Goal: Information Seeking & Learning: Learn about a topic

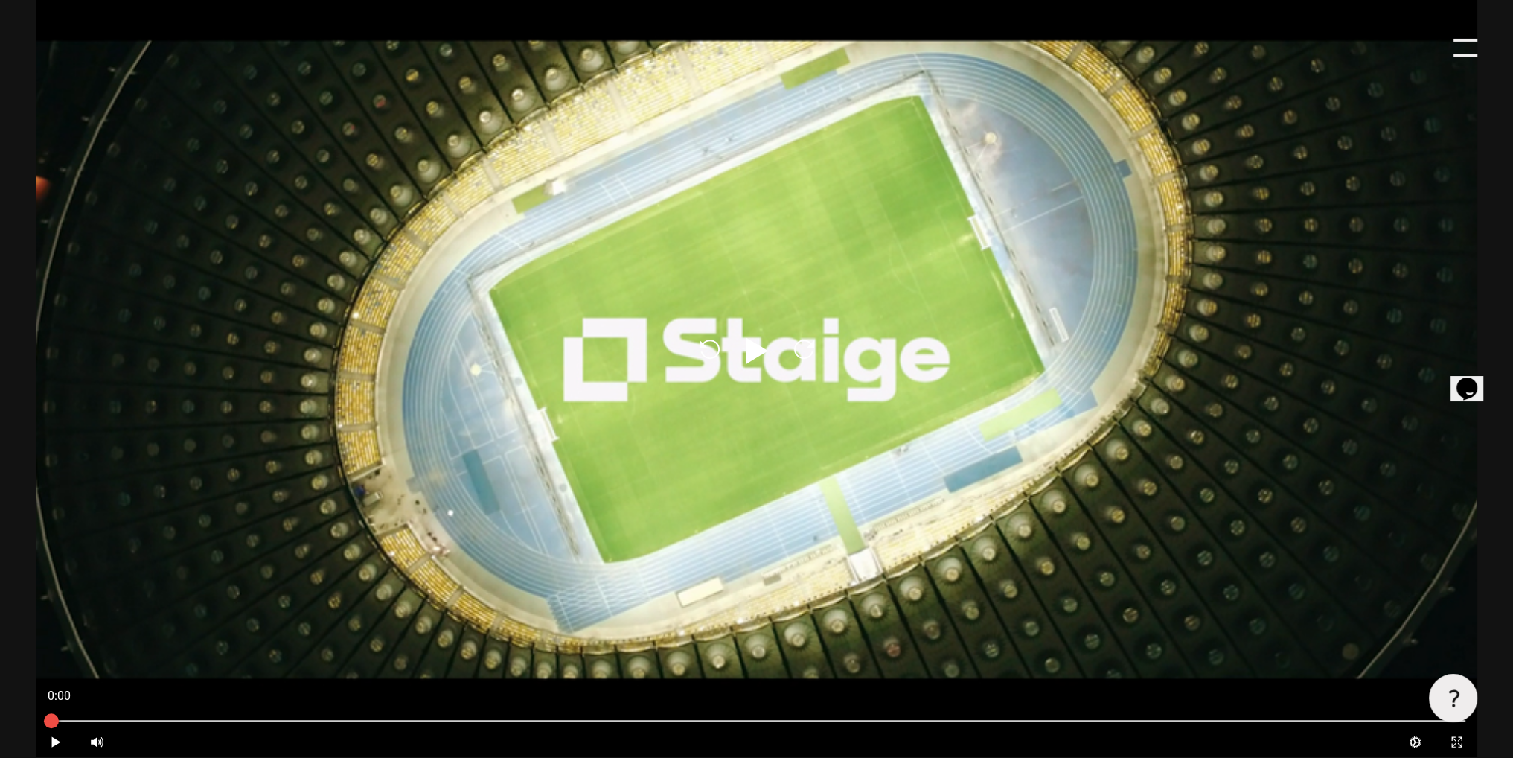
scroll to position [744, 0]
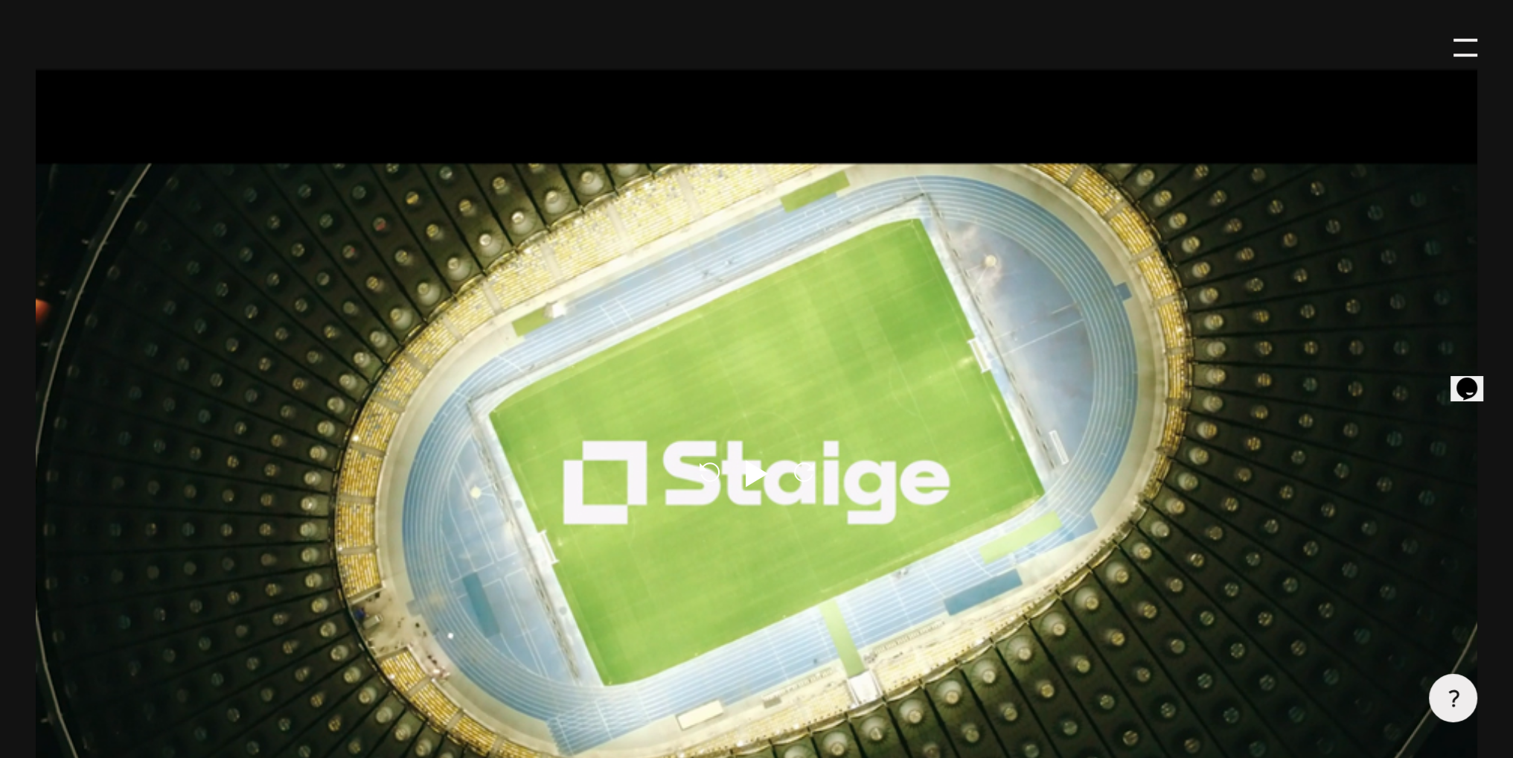
click at [746, 477] on icon "Play" at bounding box center [757, 473] width 36 height 36
type input "0.8"
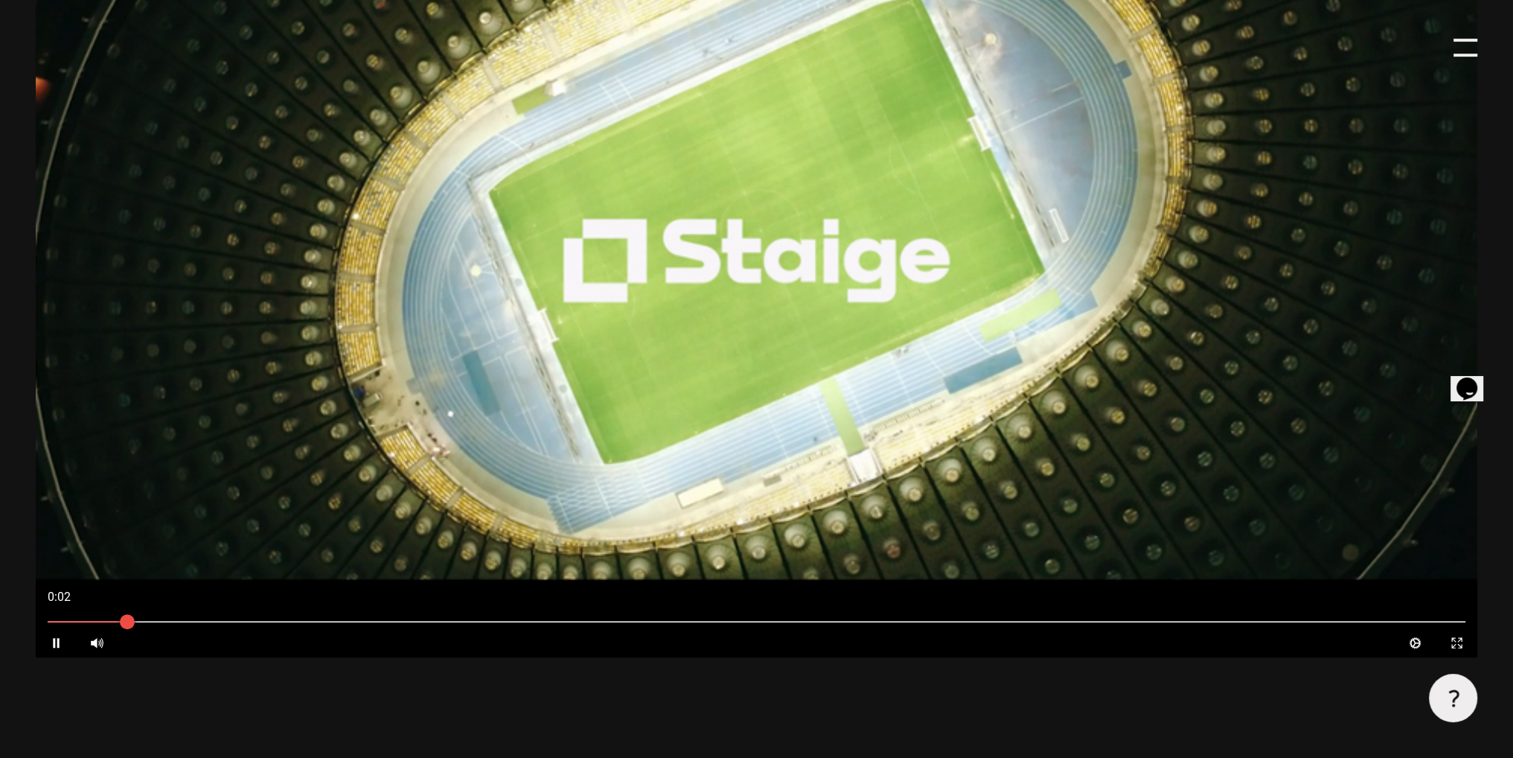
scroll to position [967, 0]
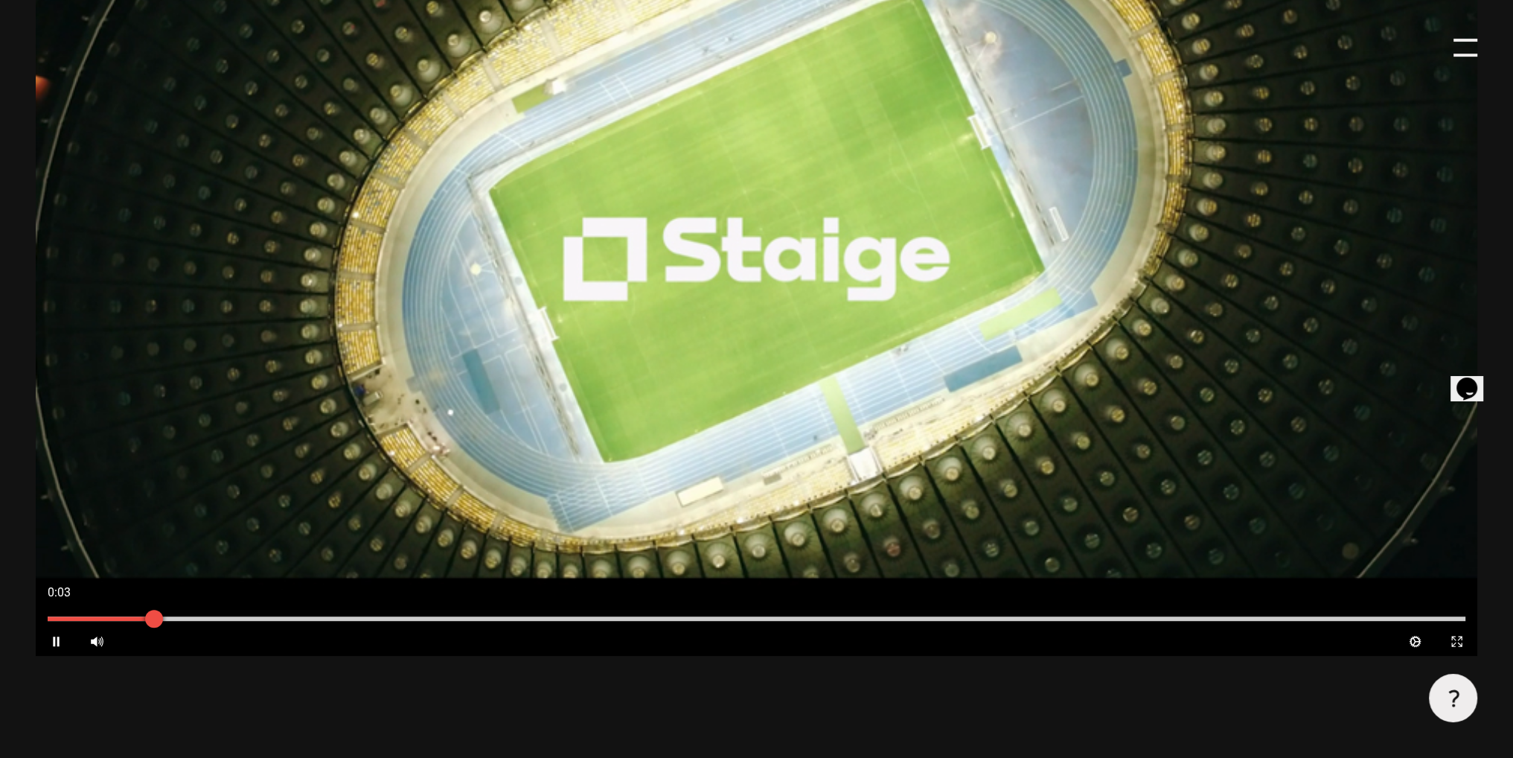
click at [205, 624] on div at bounding box center [757, 618] width 1442 height 16
click at [466, 619] on div at bounding box center [757, 618] width 1418 height 4
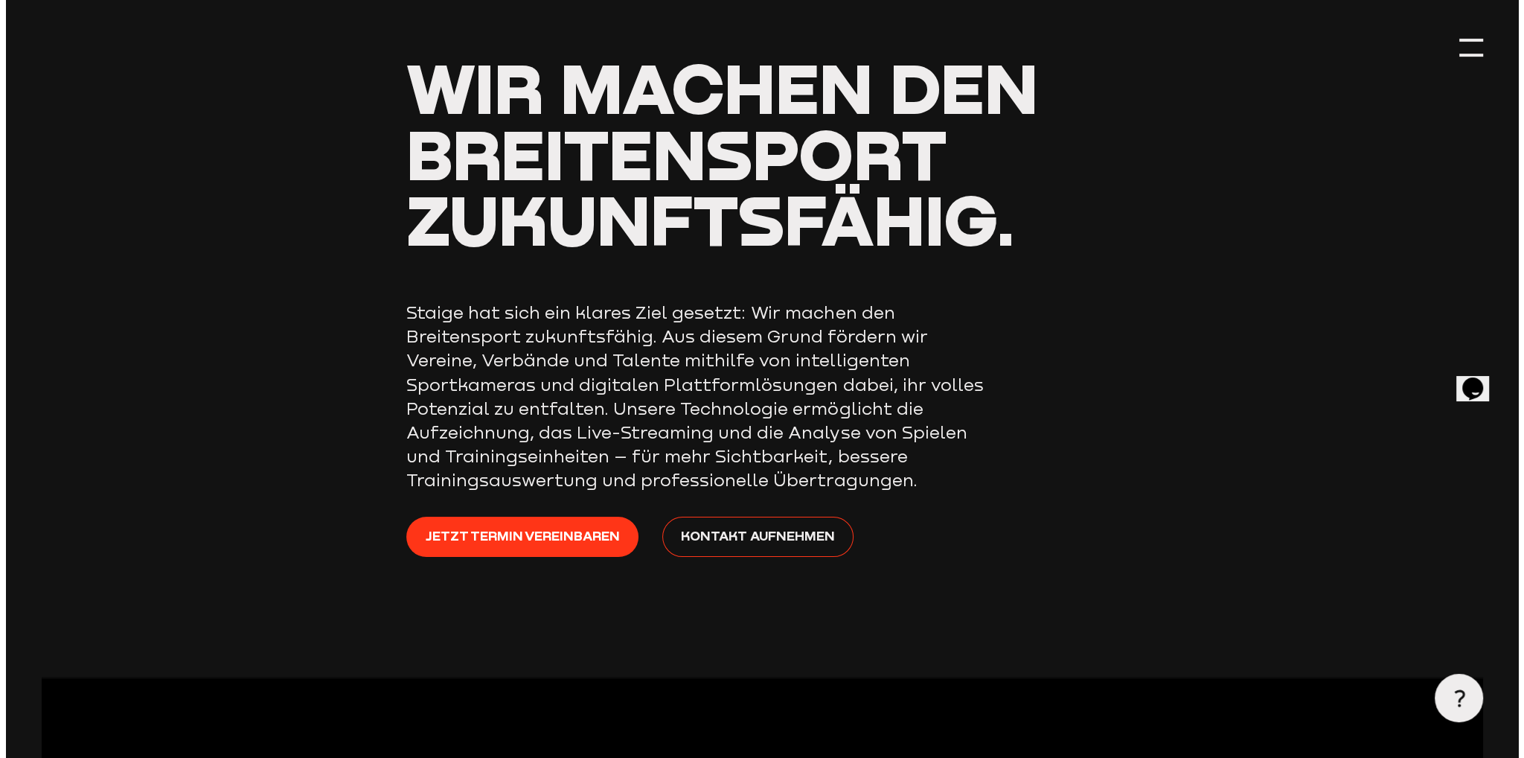
scroll to position [0, 0]
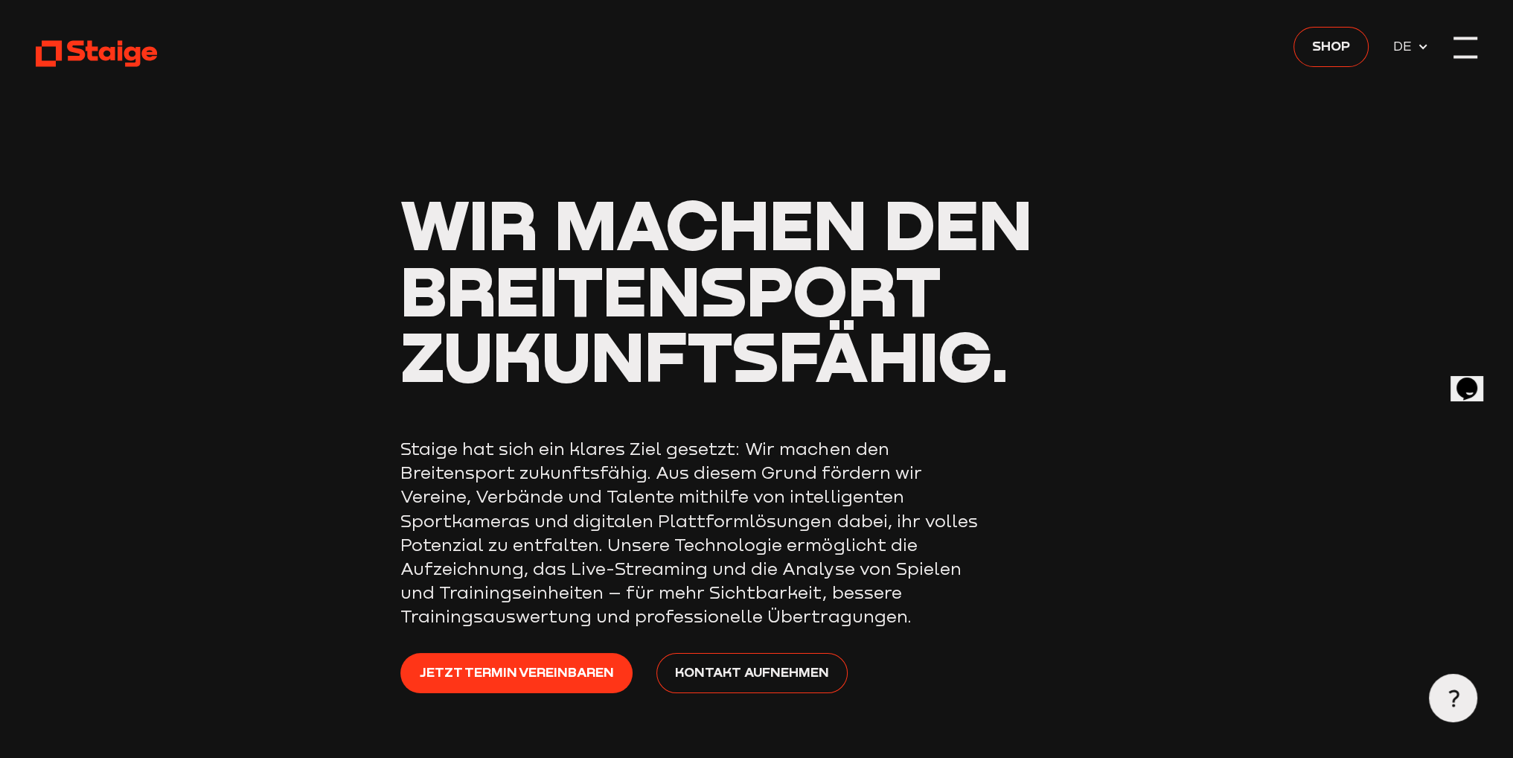
click at [1463, 47] on div at bounding box center [1465, 48] width 24 height 24
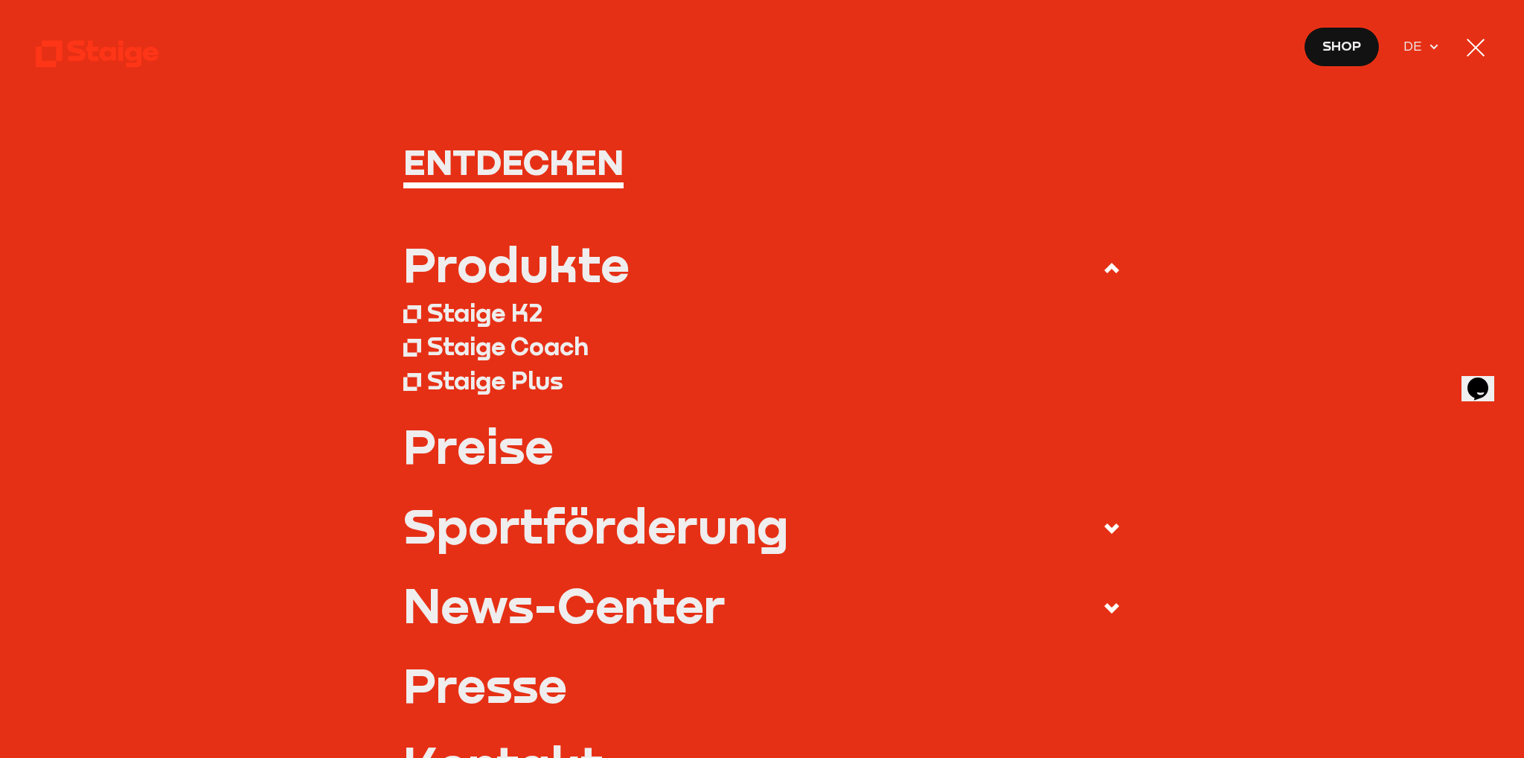
click at [436, 347] on div "Staige Coach" at bounding box center [507, 346] width 161 height 30
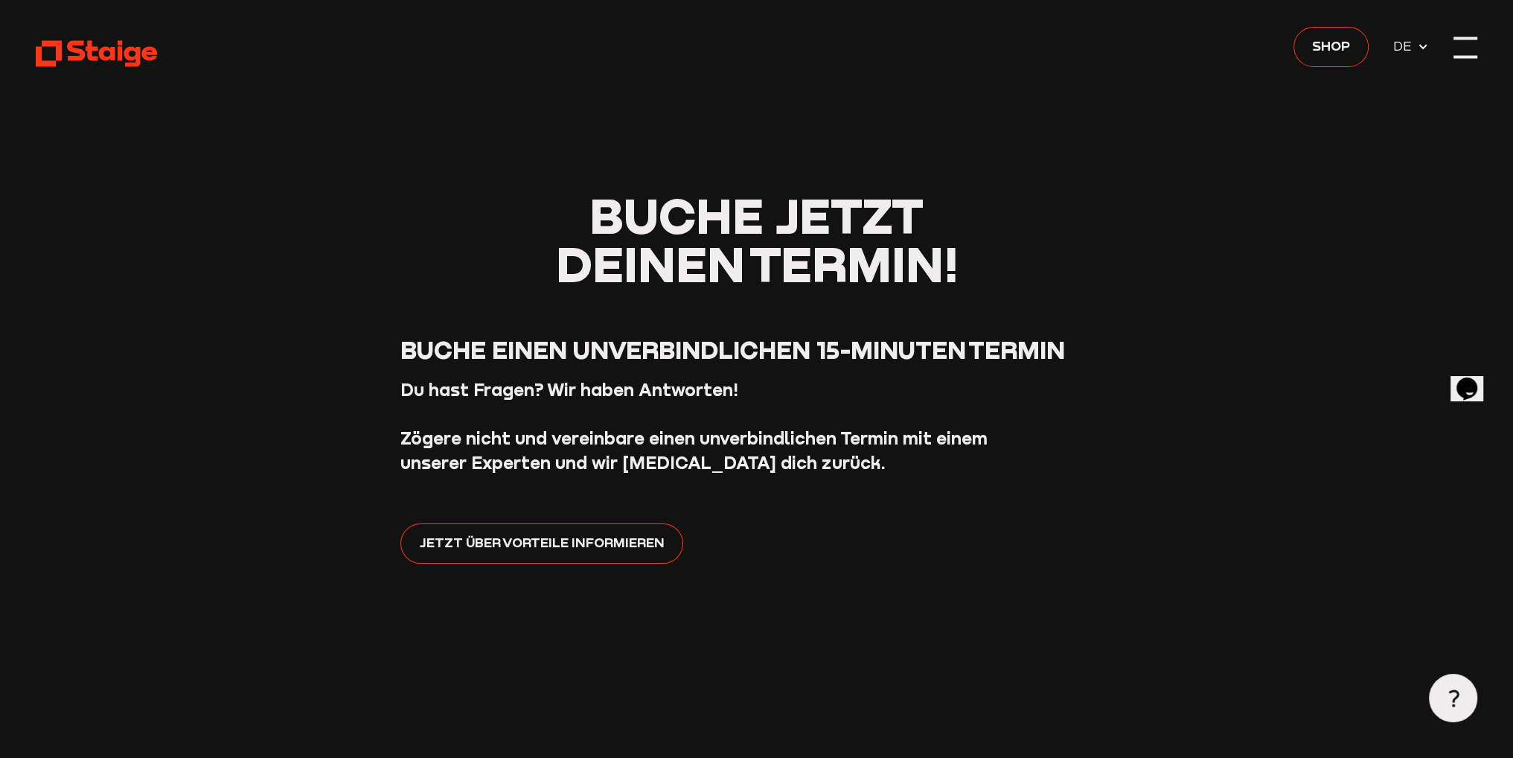
click at [1469, 51] on div at bounding box center [1465, 48] width 24 height 24
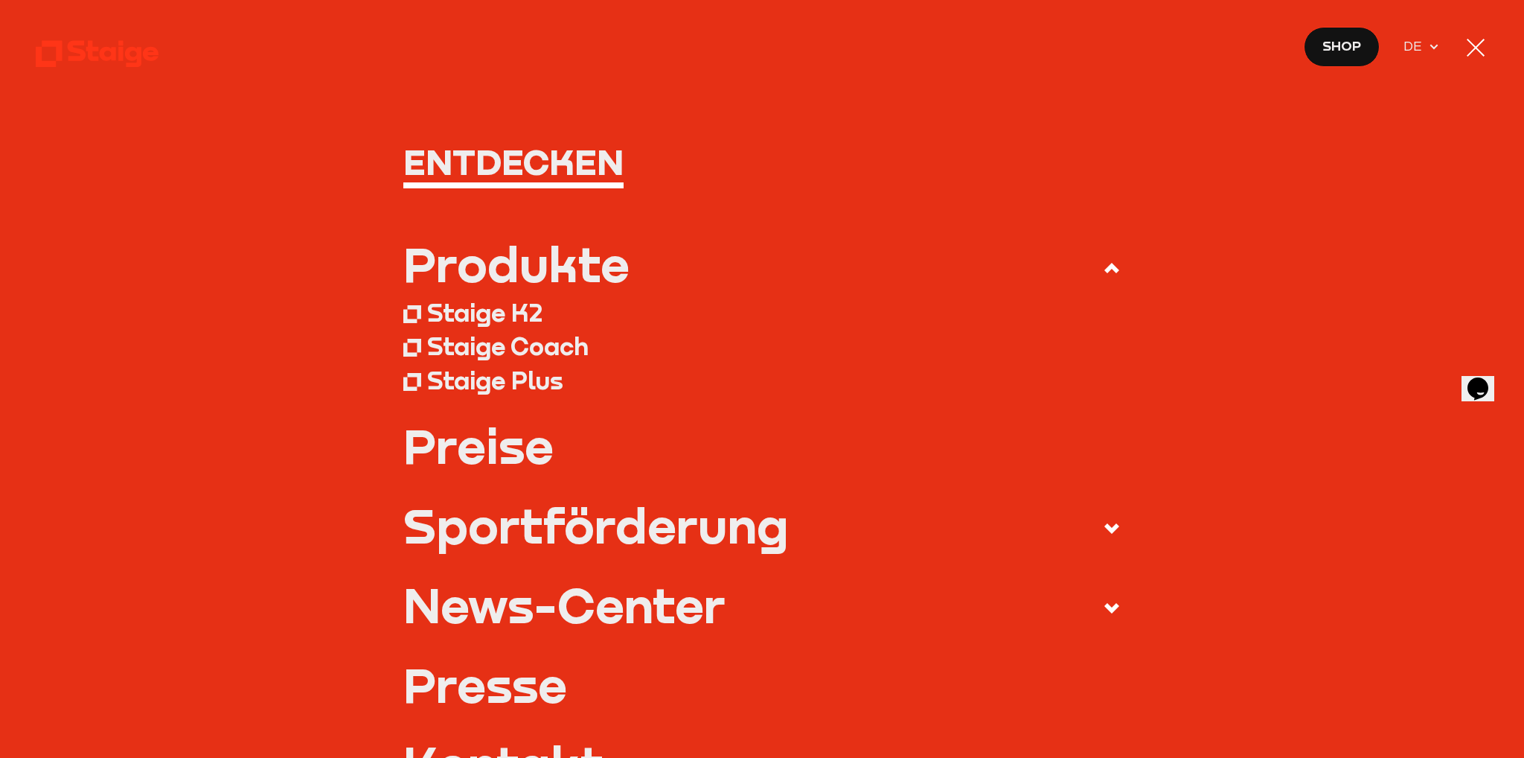
click at [522, 382] on div "Staige Plus" at bounding box center [495, 380] width 136 height 30
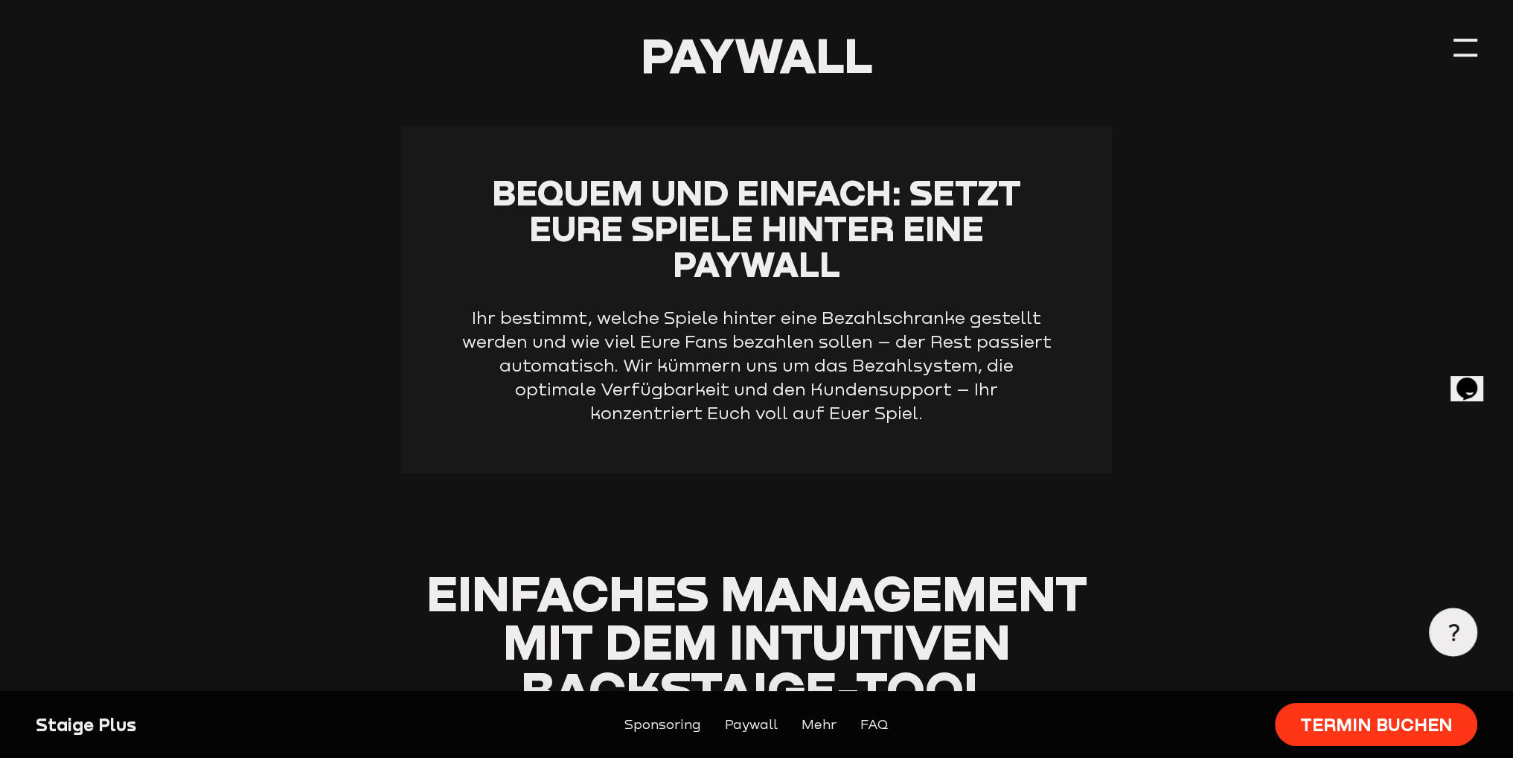
scroll to position [2158, 0]
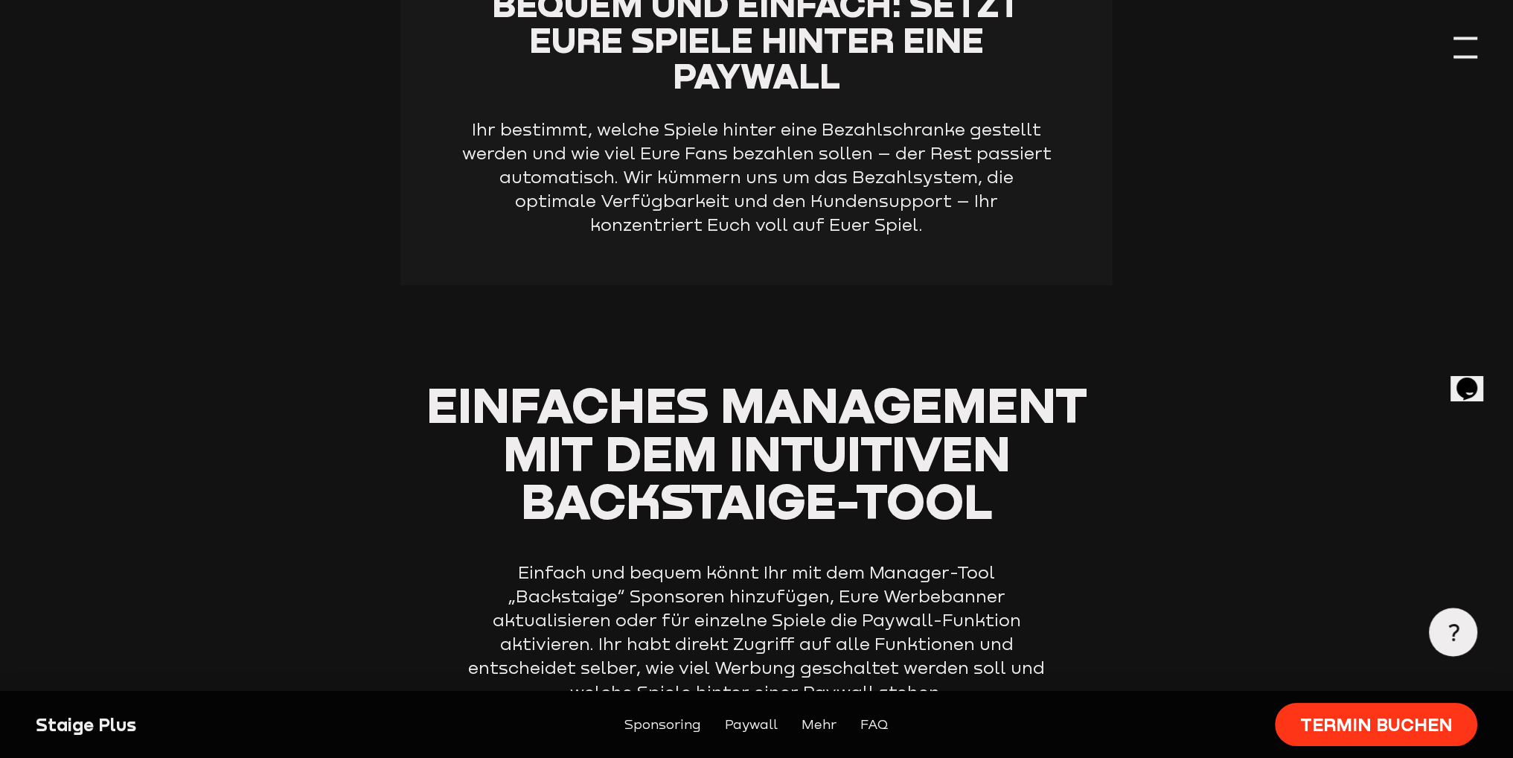
click at [1461, 39] on div at bounding box center [1465, 38] width 24 height 3
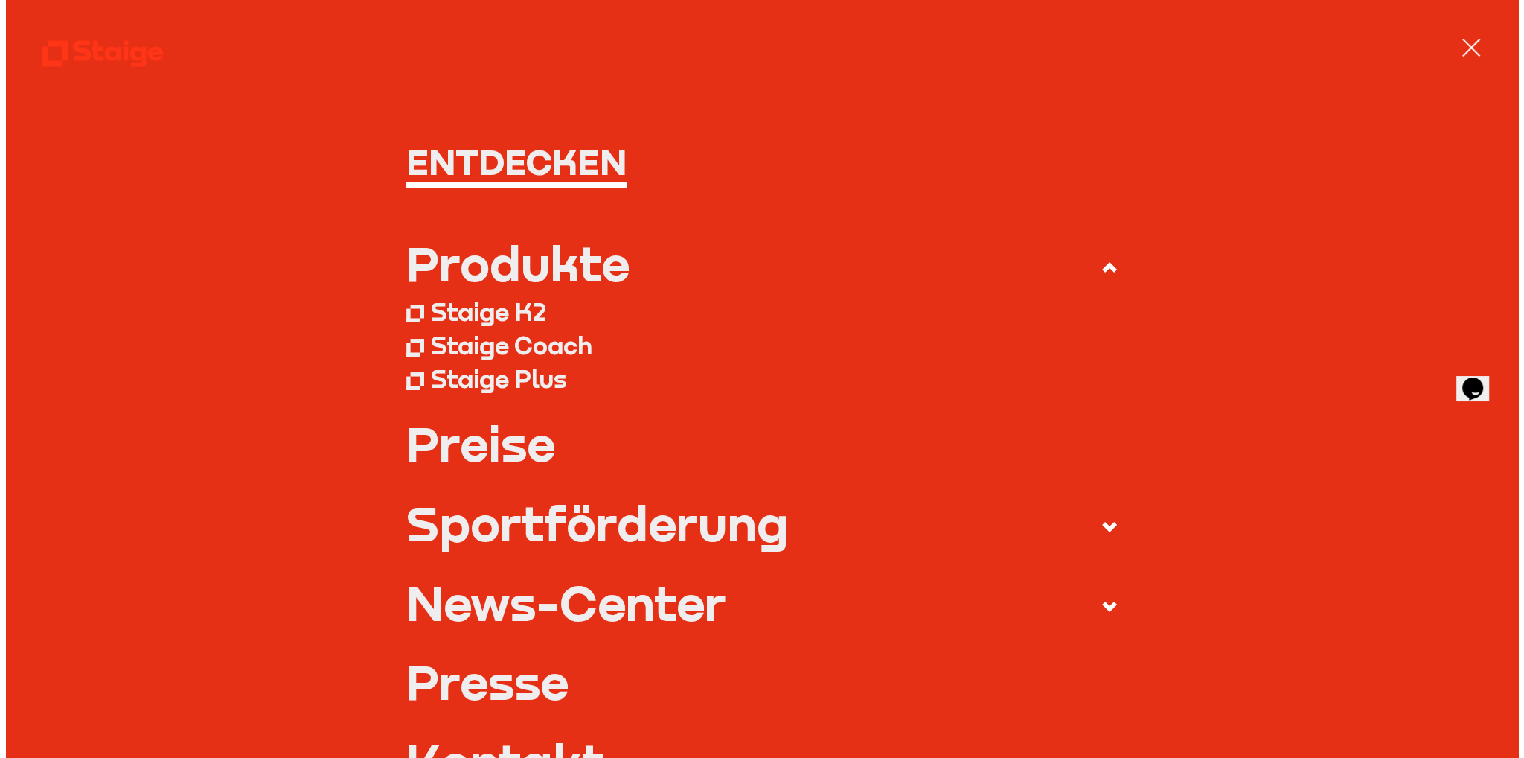
scroll to position [2161, 0]
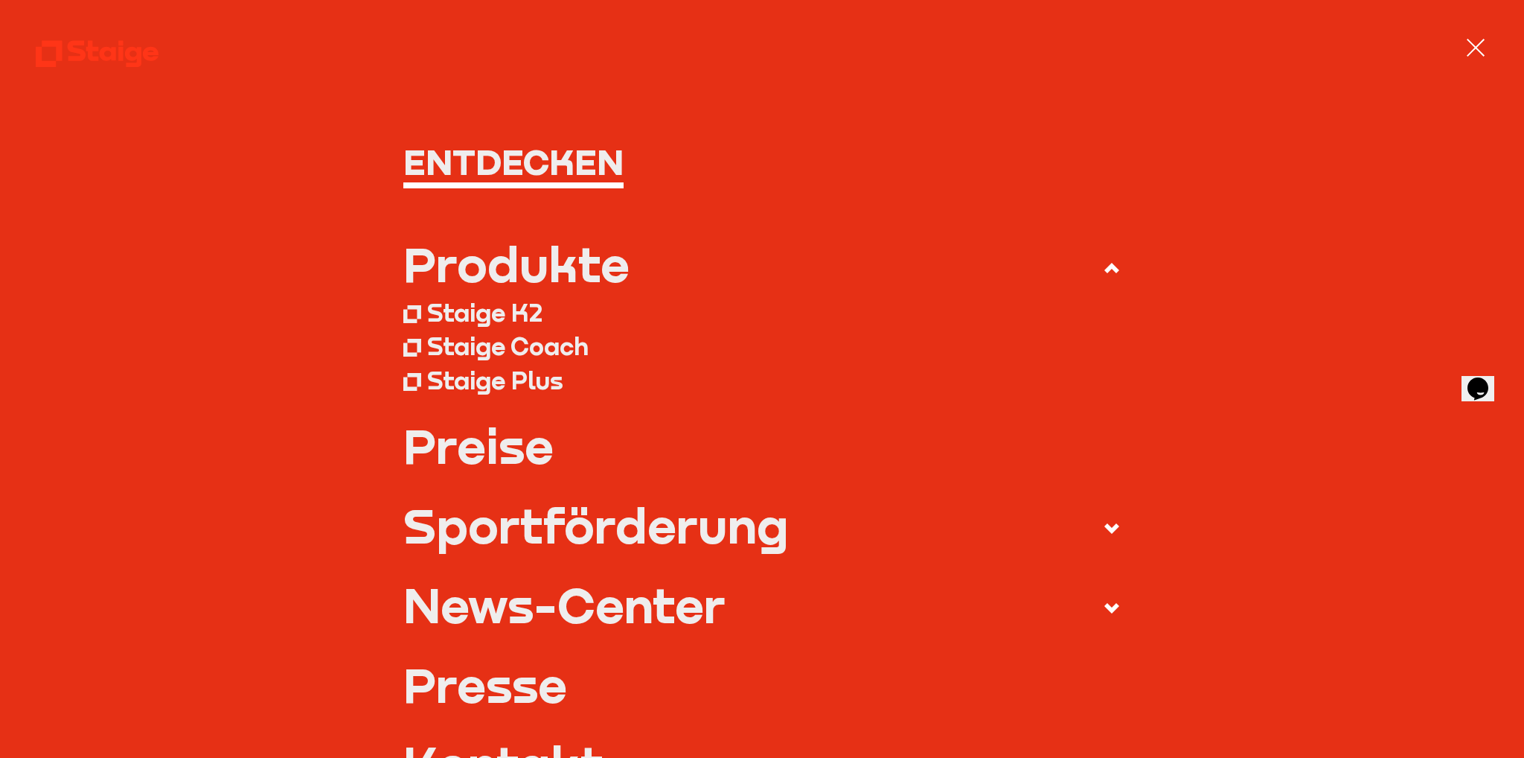
click at [464, 272] on div "Produkte" at bounding box center [516, 264] width 226 height 48
click at [0, 0] on input "Produkte" at bounding box center [0, 0] width 0 height 0
click at [482, 272] on div "Produkte" at bounding box center [516, 264] width 226 height 48
click at [0, 0] on input "Produkte" at bounding box center [0, 0] width 0 height 0
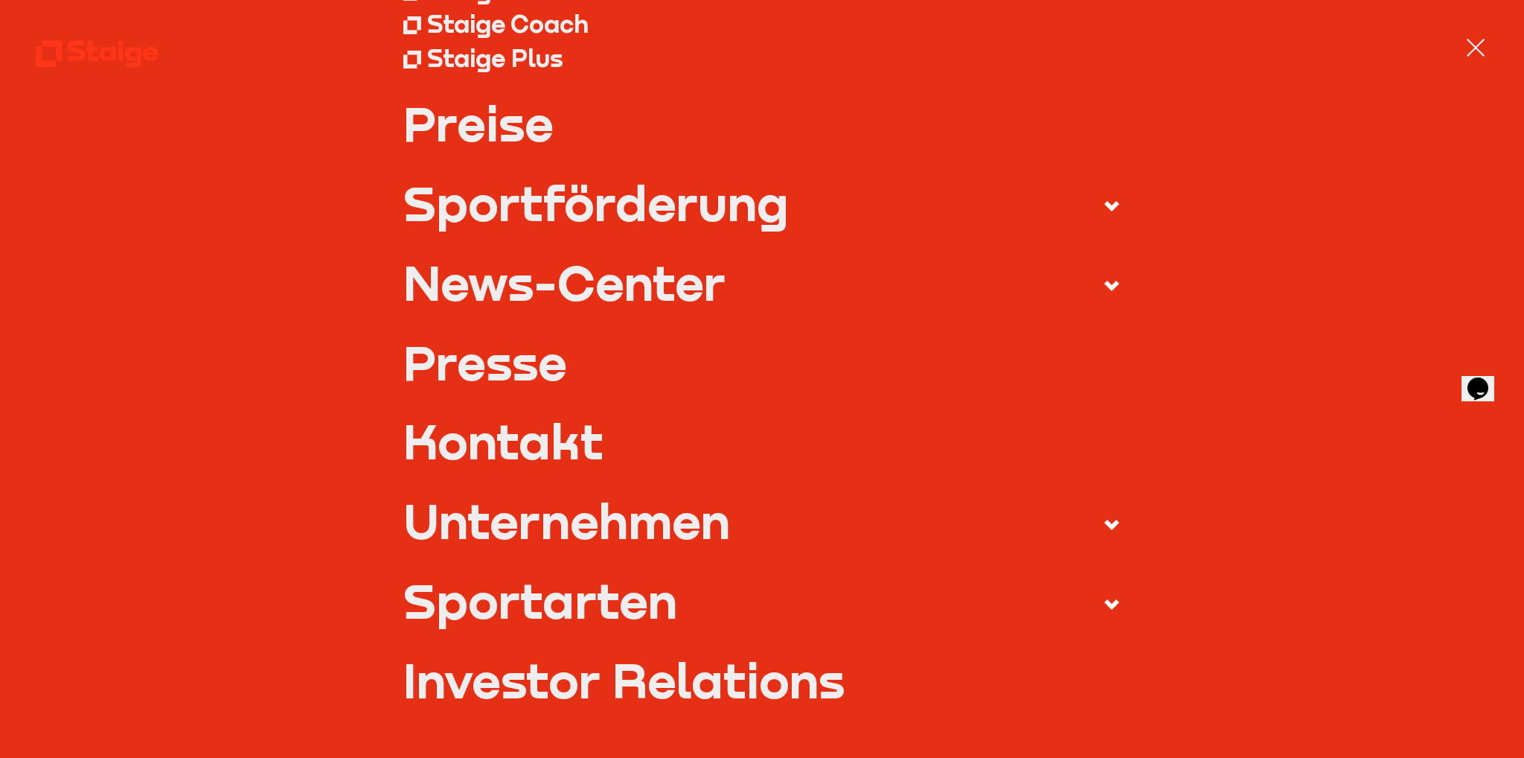
scroll to position [0, 0]
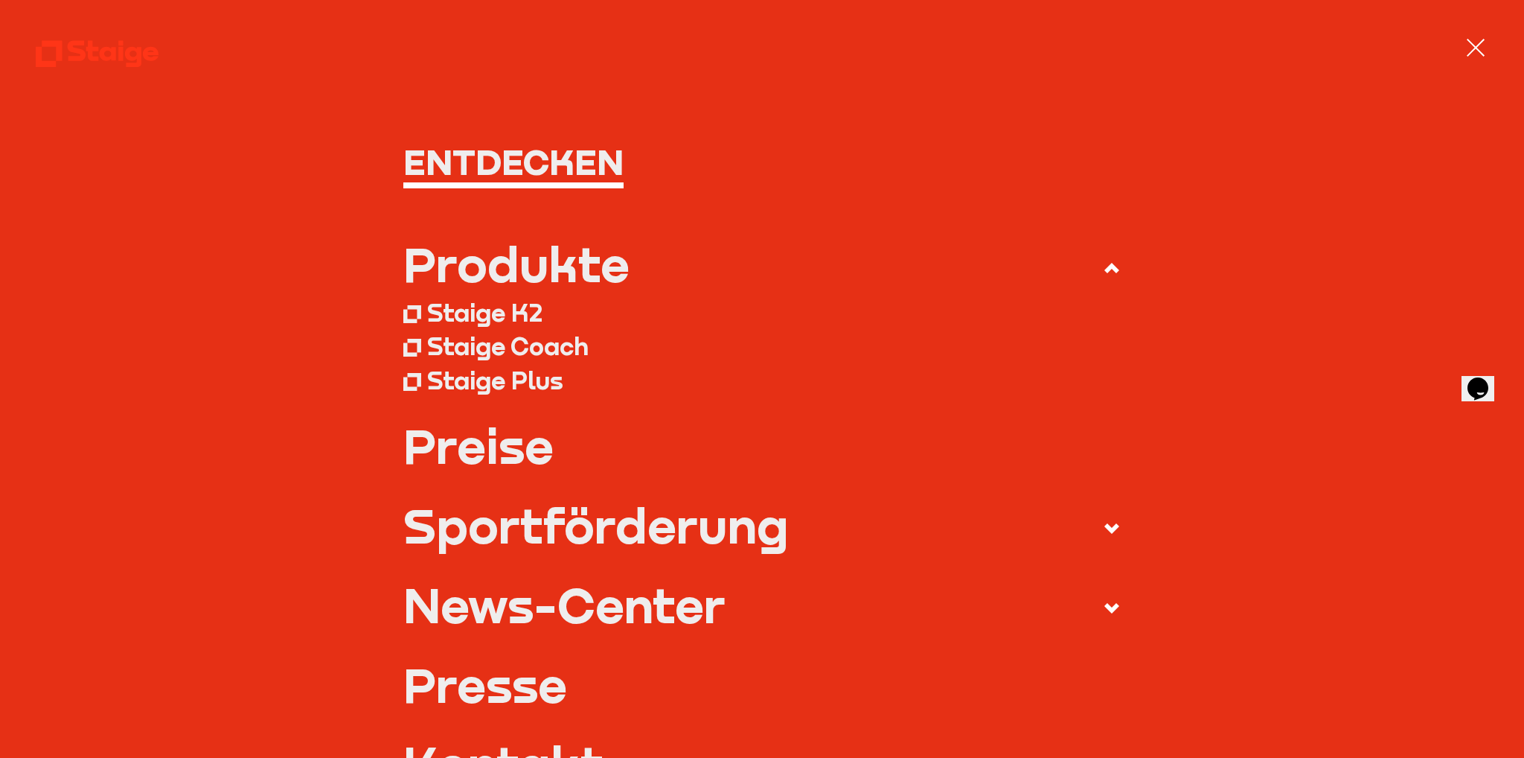
click at [447, 269] on div "Produkte" at bounding box center [516, 264] width 226 height 48
click at [0, 0] on input "Produkte" at bounding box center [0, 0] width 0 height 0
click at [493, 156] on h1 "Entdecken" at bounding box center [761, 162] width 717 height 36
click at [1483, 49] on div at bounding box center [1476, 48] width 24 height 24
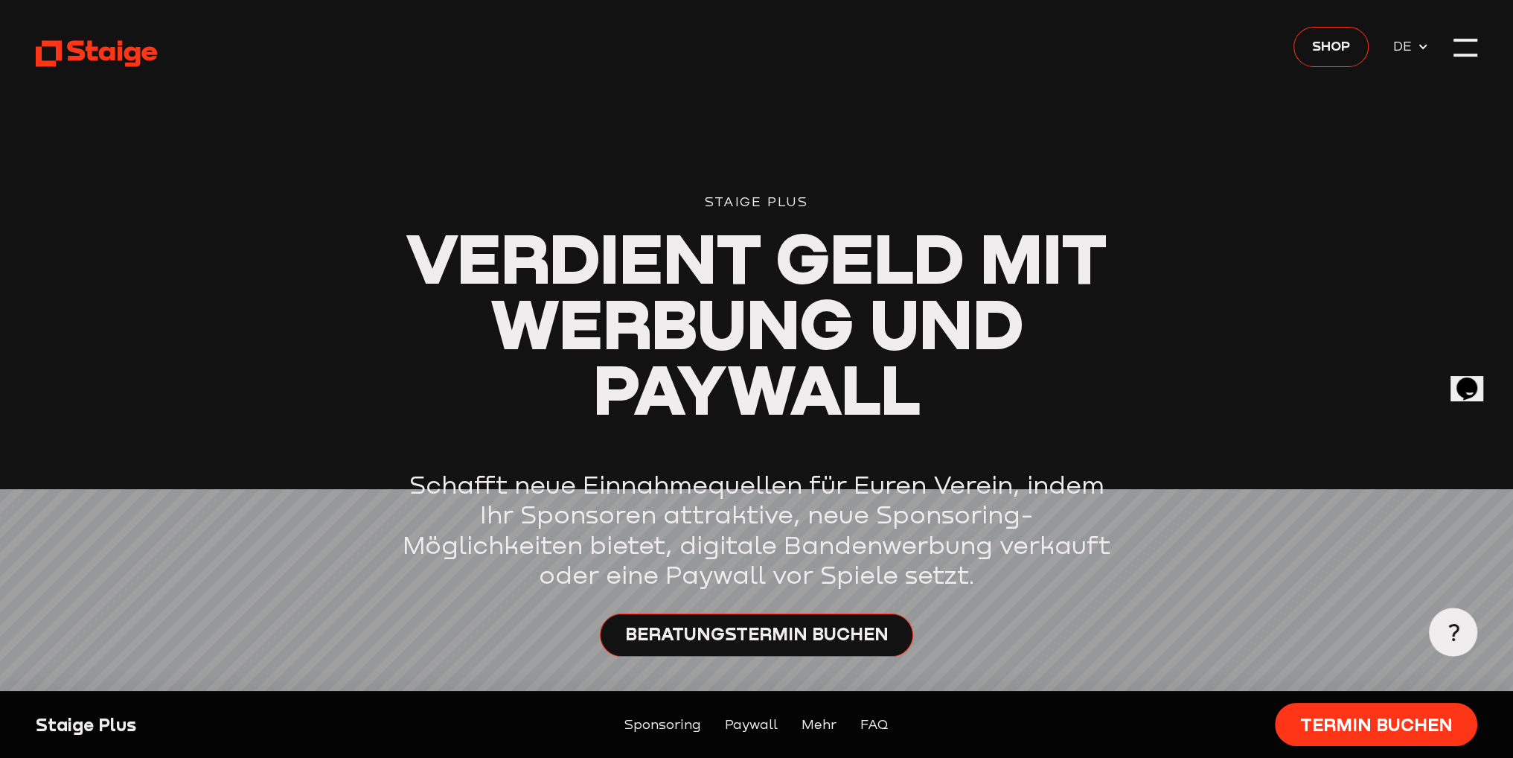
click at [51, 51] on icon at bounding box center [97, 54] width 122 height 30
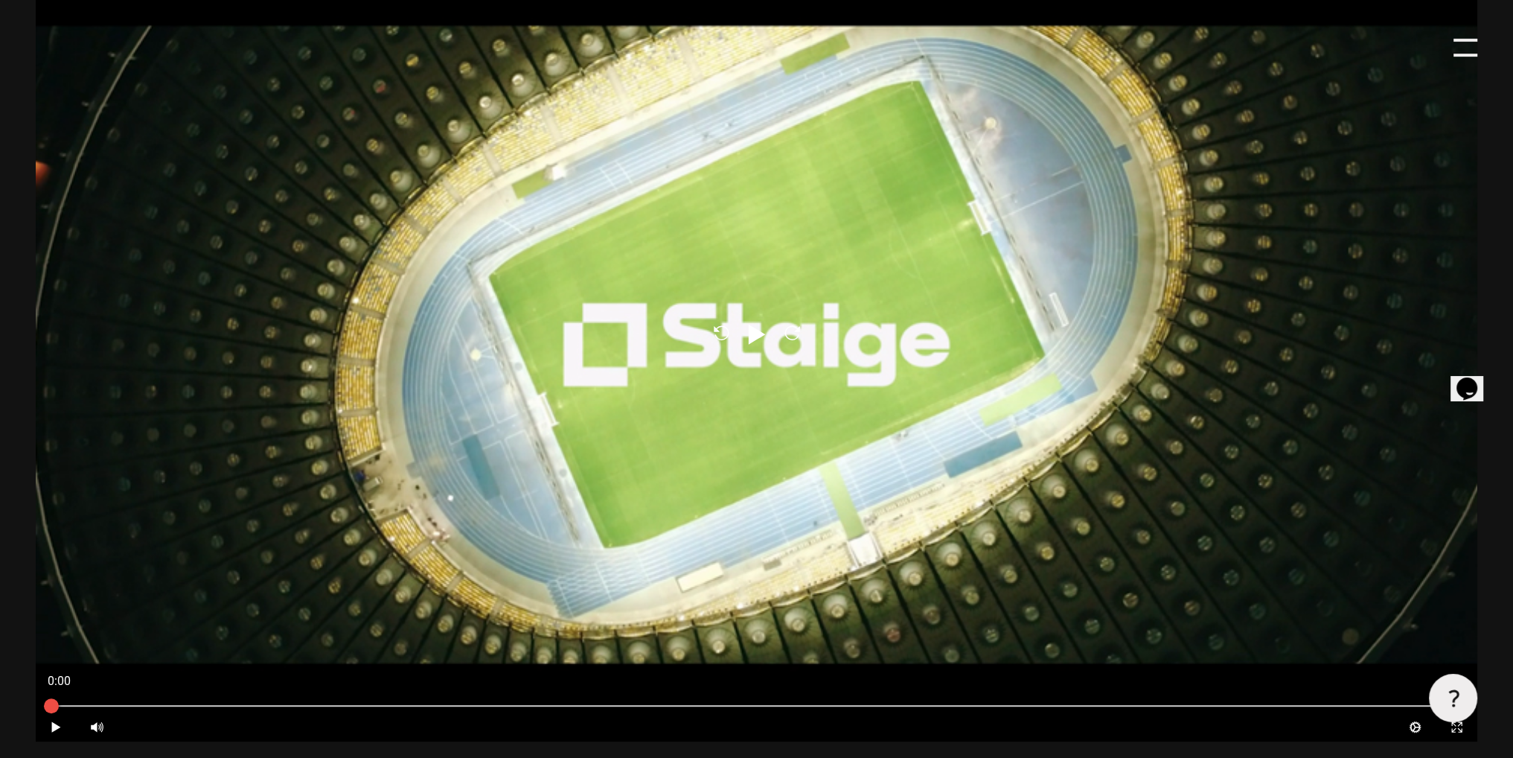
scroll to position [1117, 0]
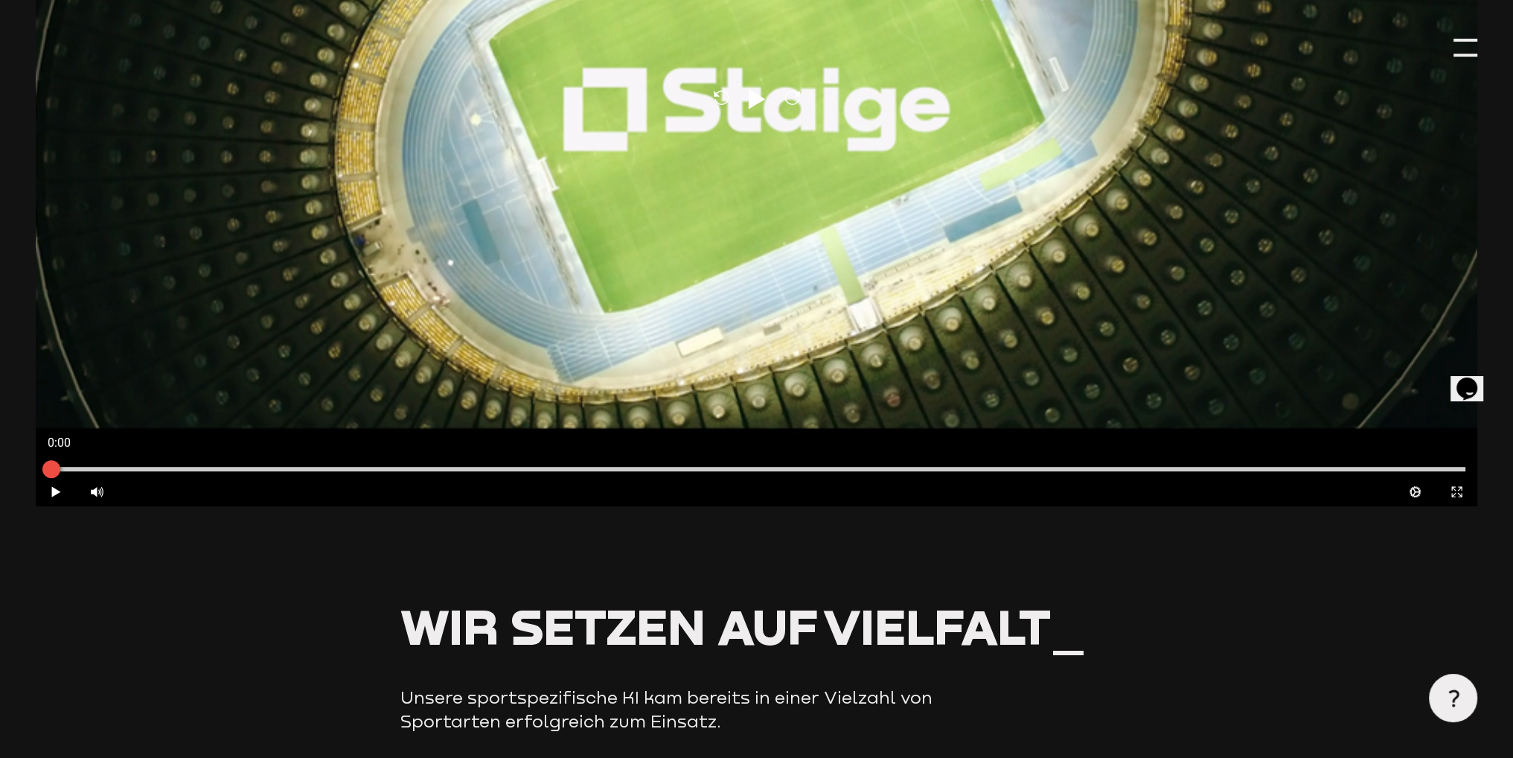
click at [530, 468] on div at bounding box center [757, 469] width 1418 height 4
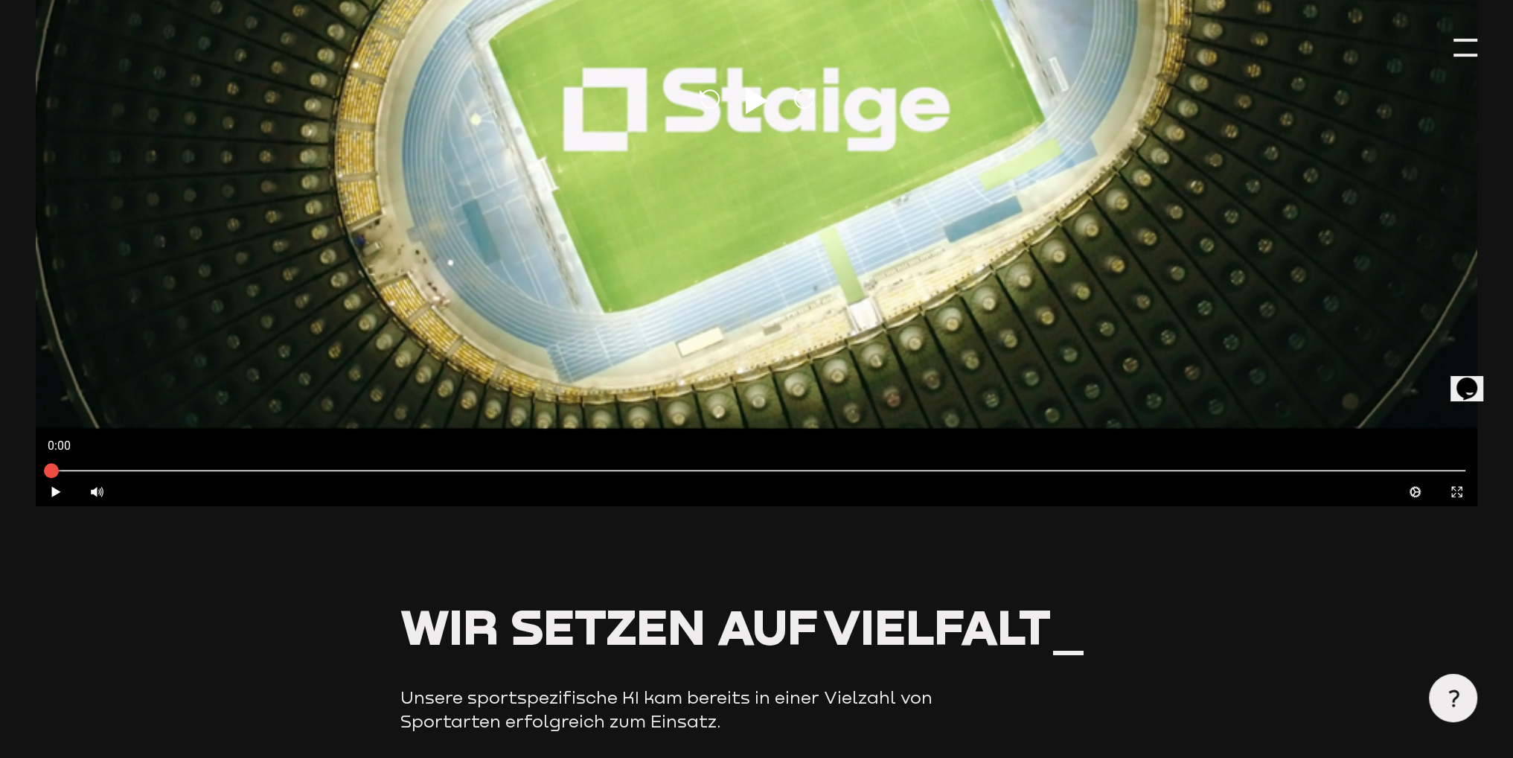
click at [759, 99] on icon at bounding box center [757, 100] width 22 height 27
type input "0.8"
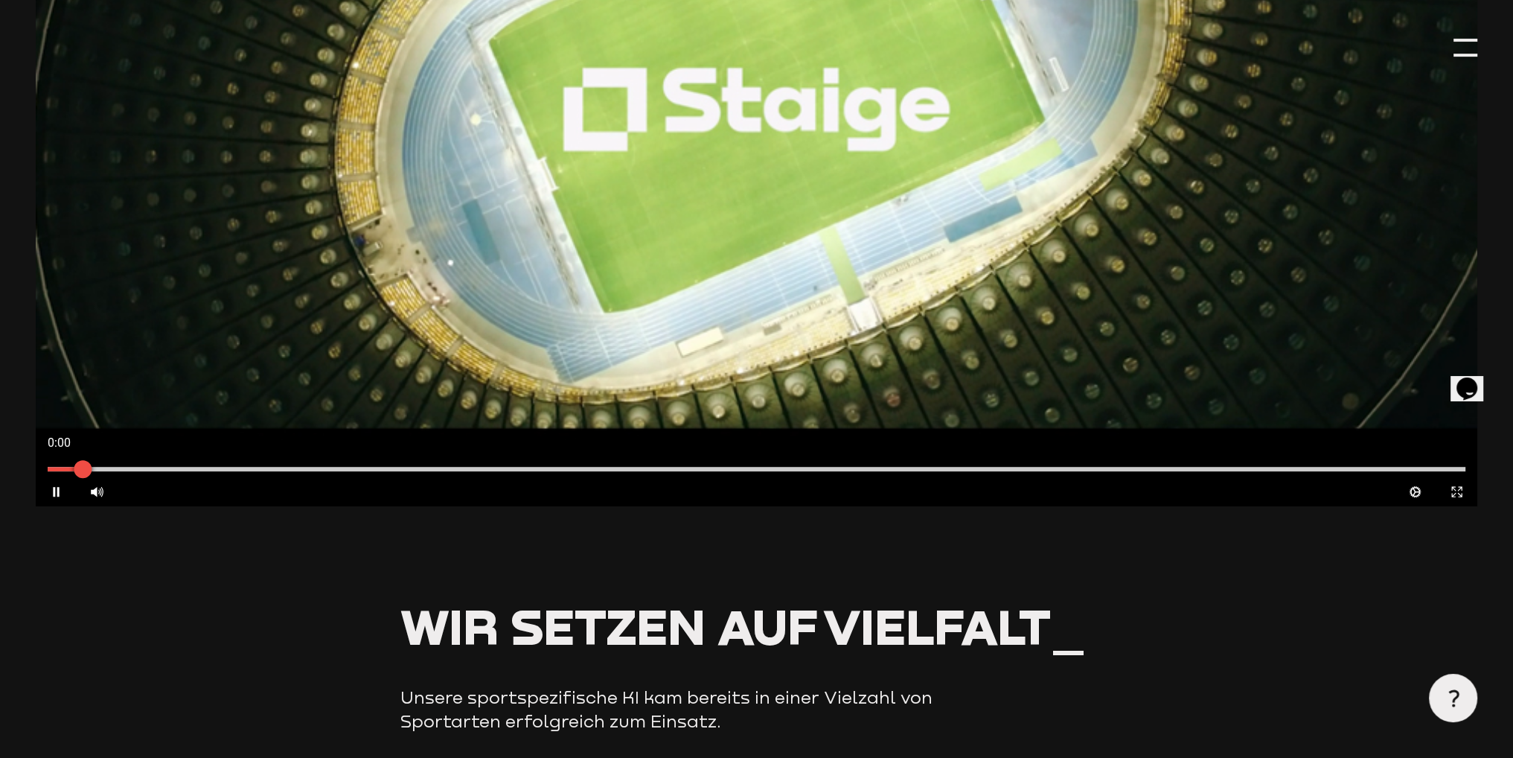
click at [738, 475] on div at bounding box center [757, 469] width 1442 height 16
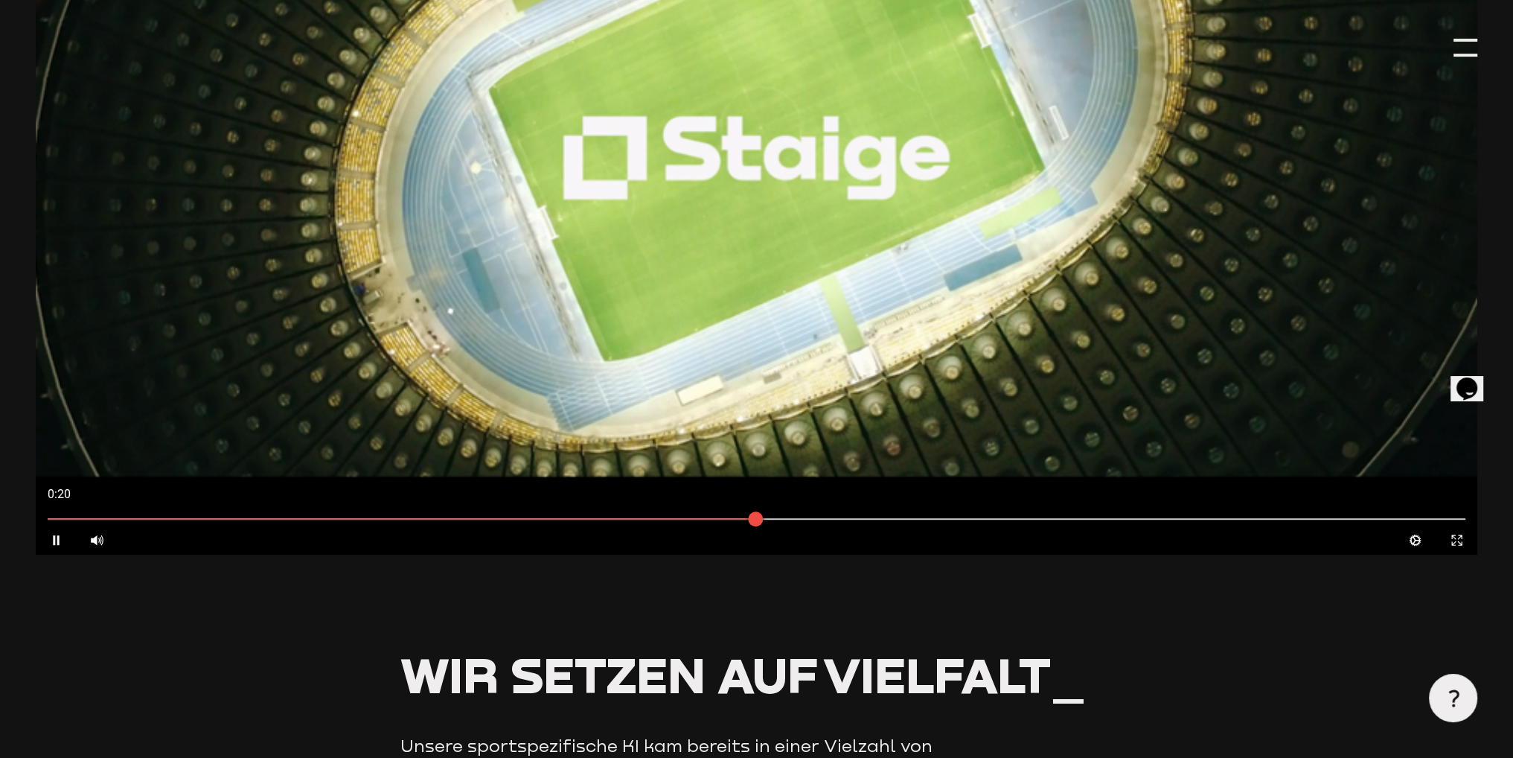
scroll to position [1043, 0]
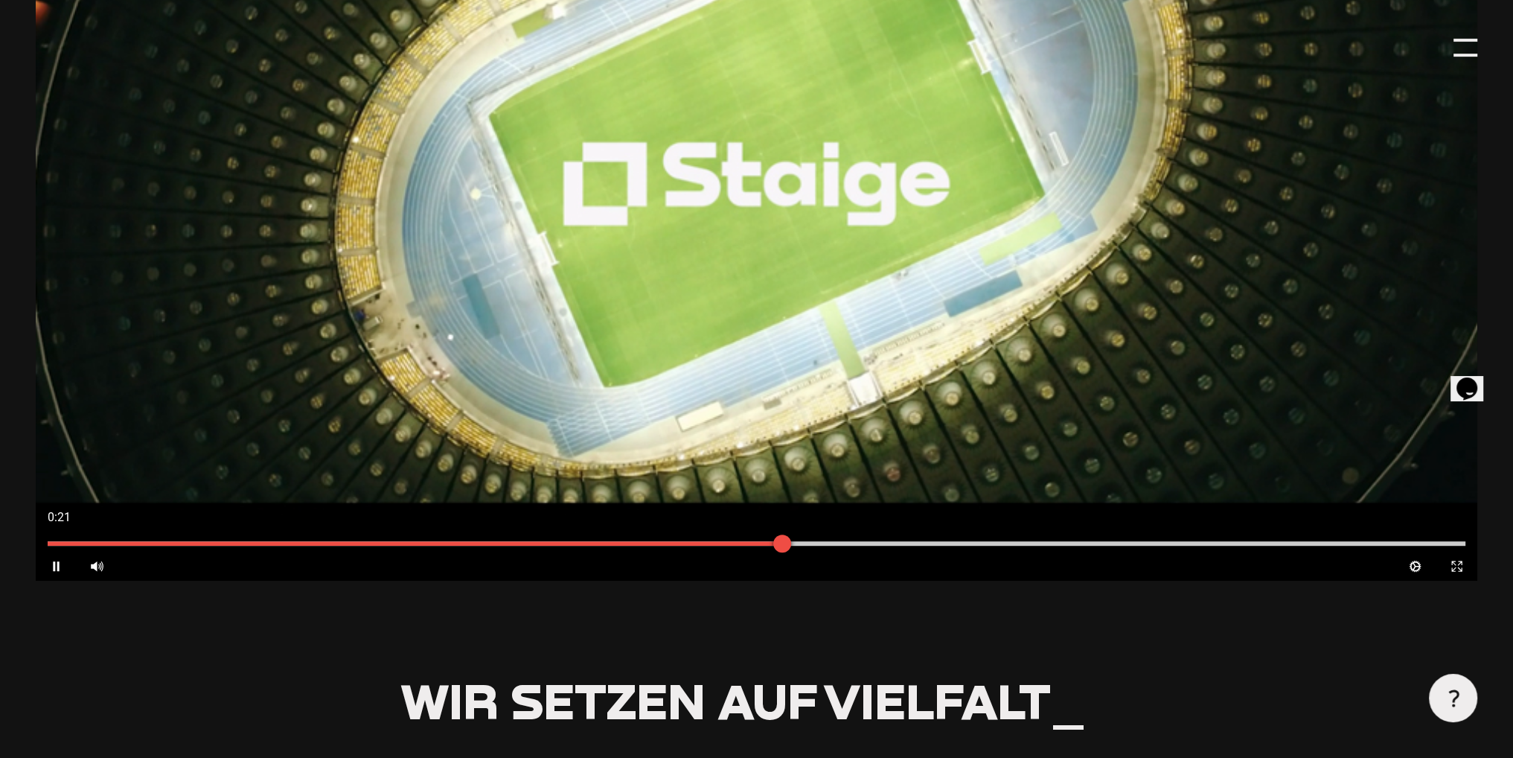
click at [1040, 546] on div at bounding box center [757, 543] width 1418 height 4
click at [1182, 542] on div at bounding box center [757, 543] width 1418 height 4
drag, startPoint x: 1212, startPoint y: 542, endPoint x: 598, endPoint y: 541, distance: 613.2
click at [598, 541] on div at bounding box center [604, 543] width 18 height 18
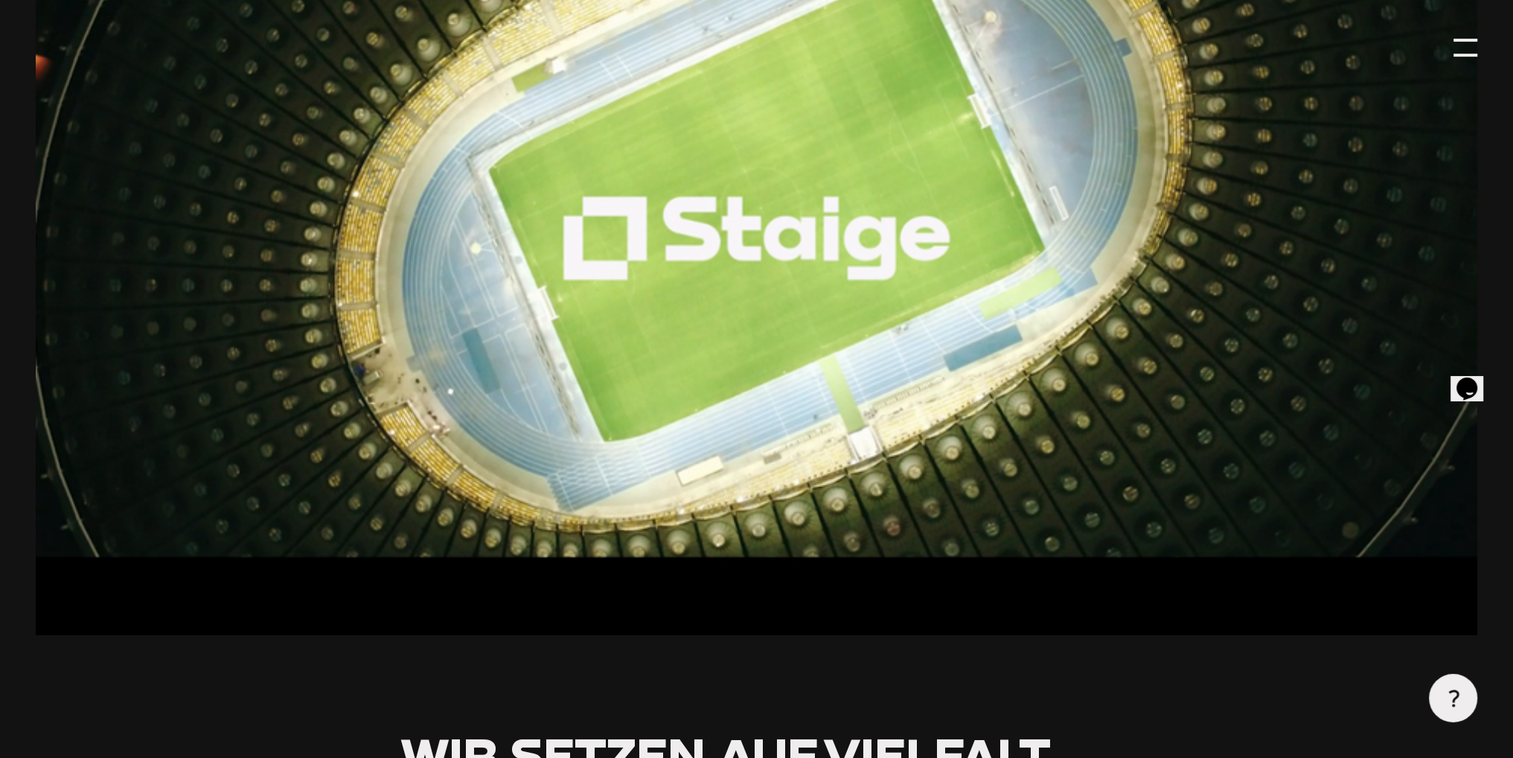
scroll to position [894, 0]
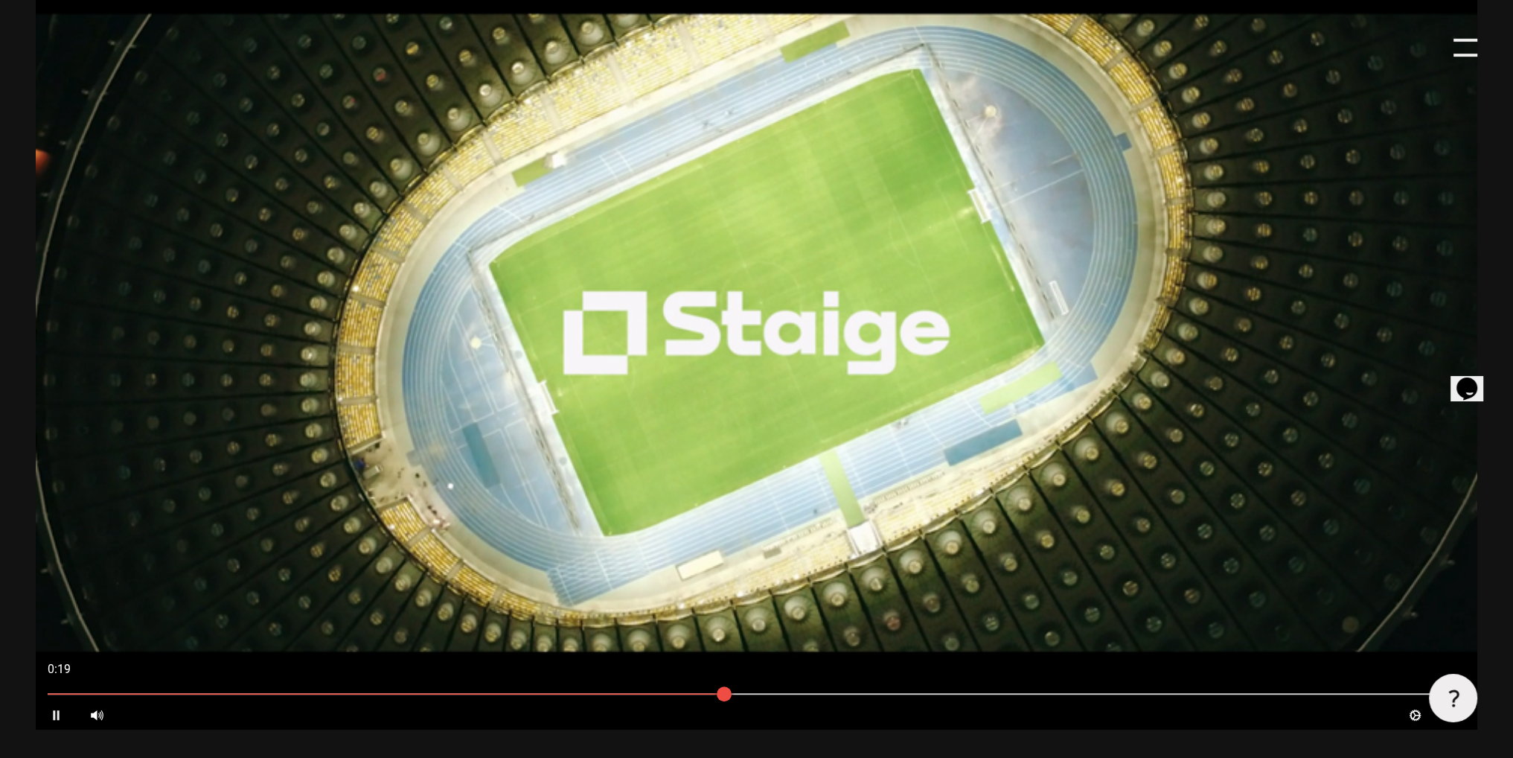
click at [51, 706] on button "Pause" at bounding box center [56, 714] width 41 height 29
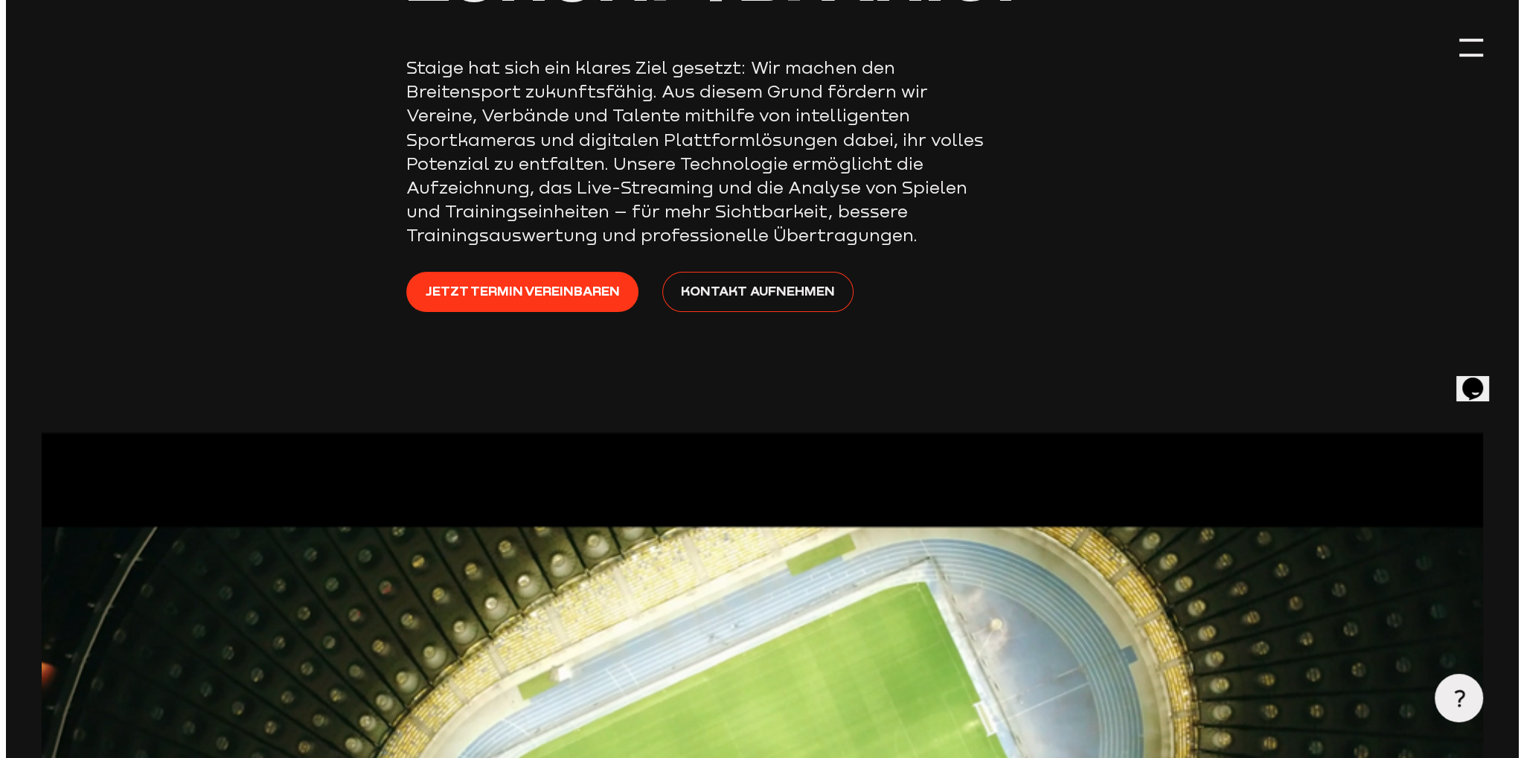
scroll to position [298, 0]
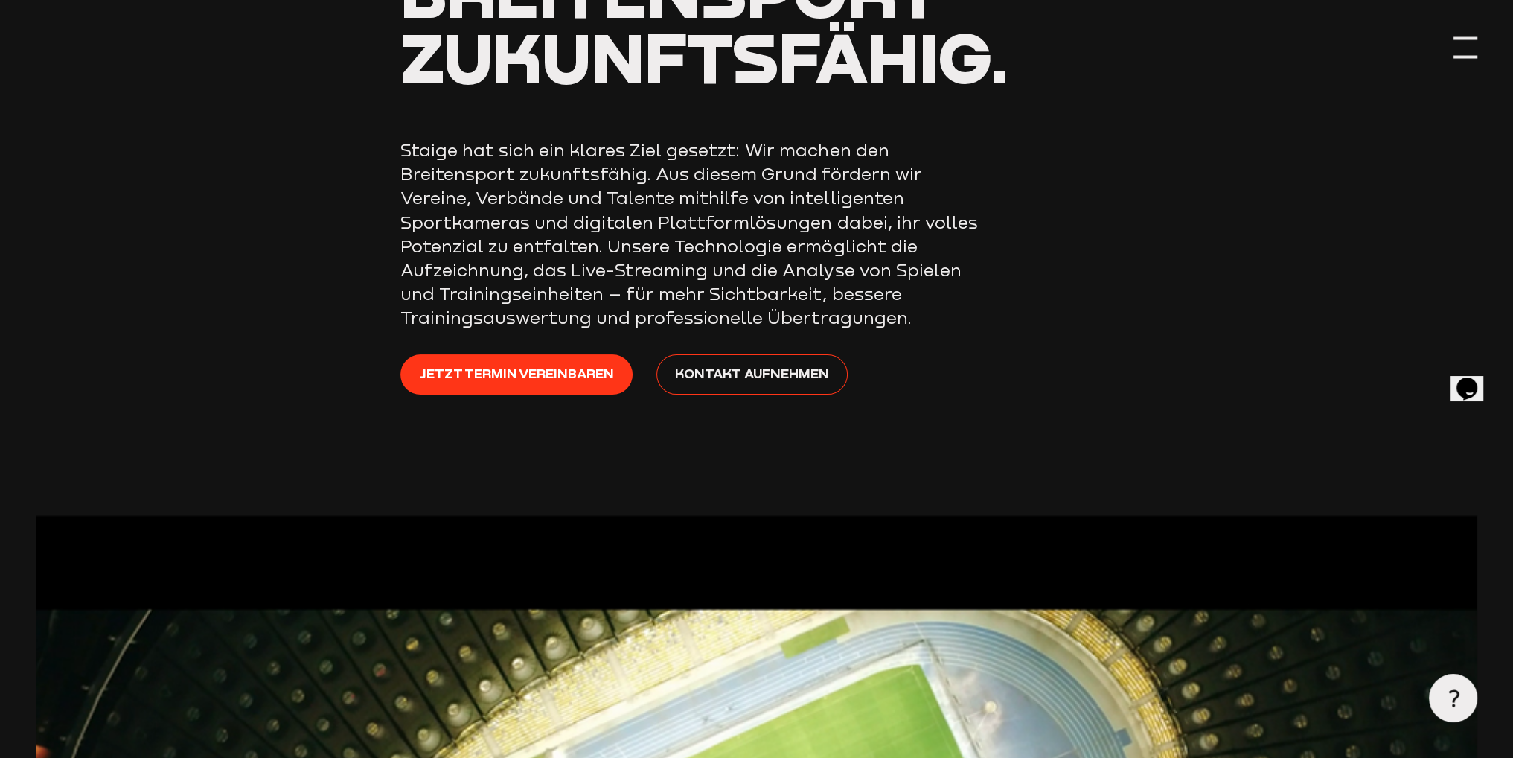
click at [1456, 48] on div at bounding box center [1465, 48] width 24 height 24
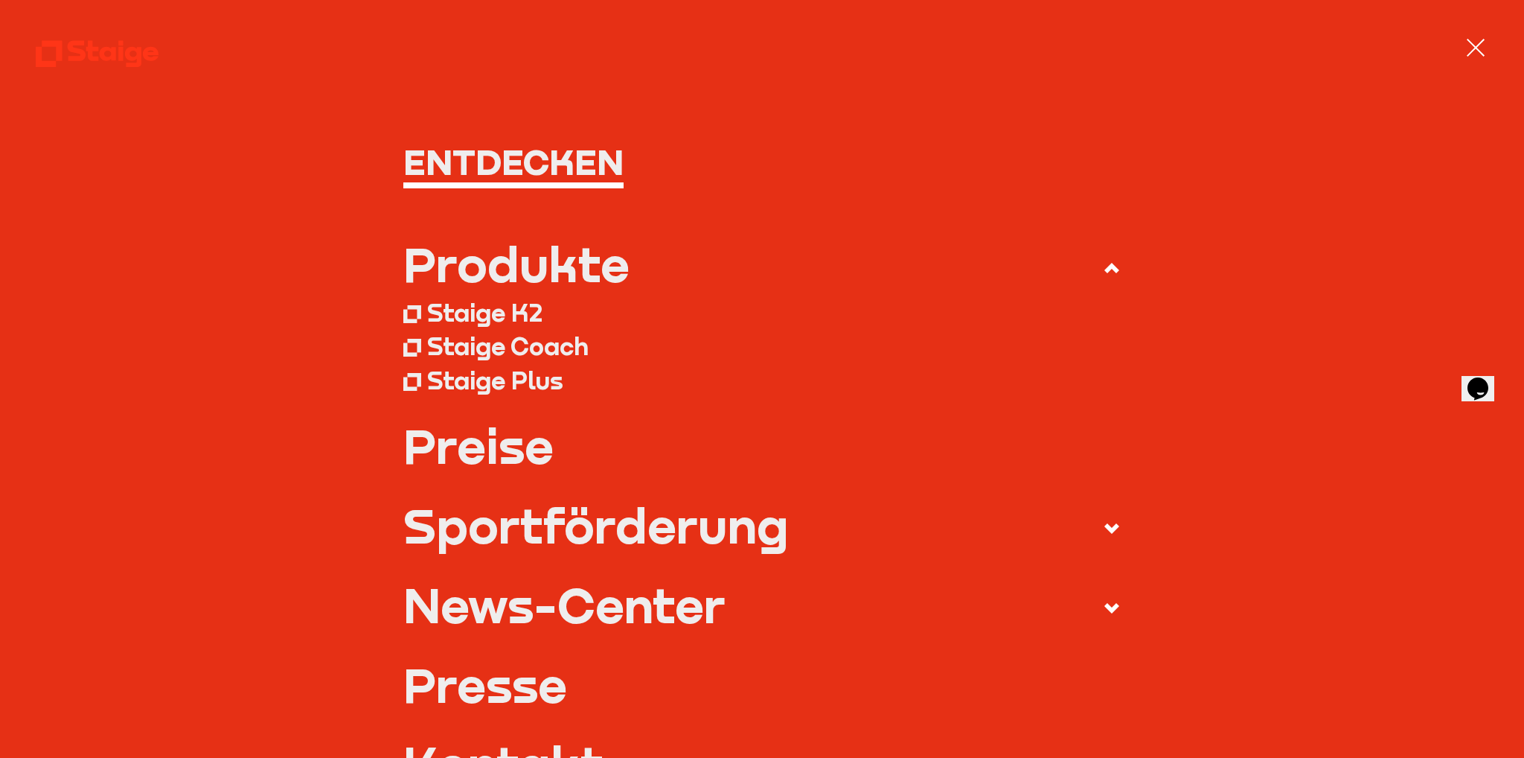
click at [470, 307] on div "Staige K2" at bounding box center [484, 313] width 115 height 30
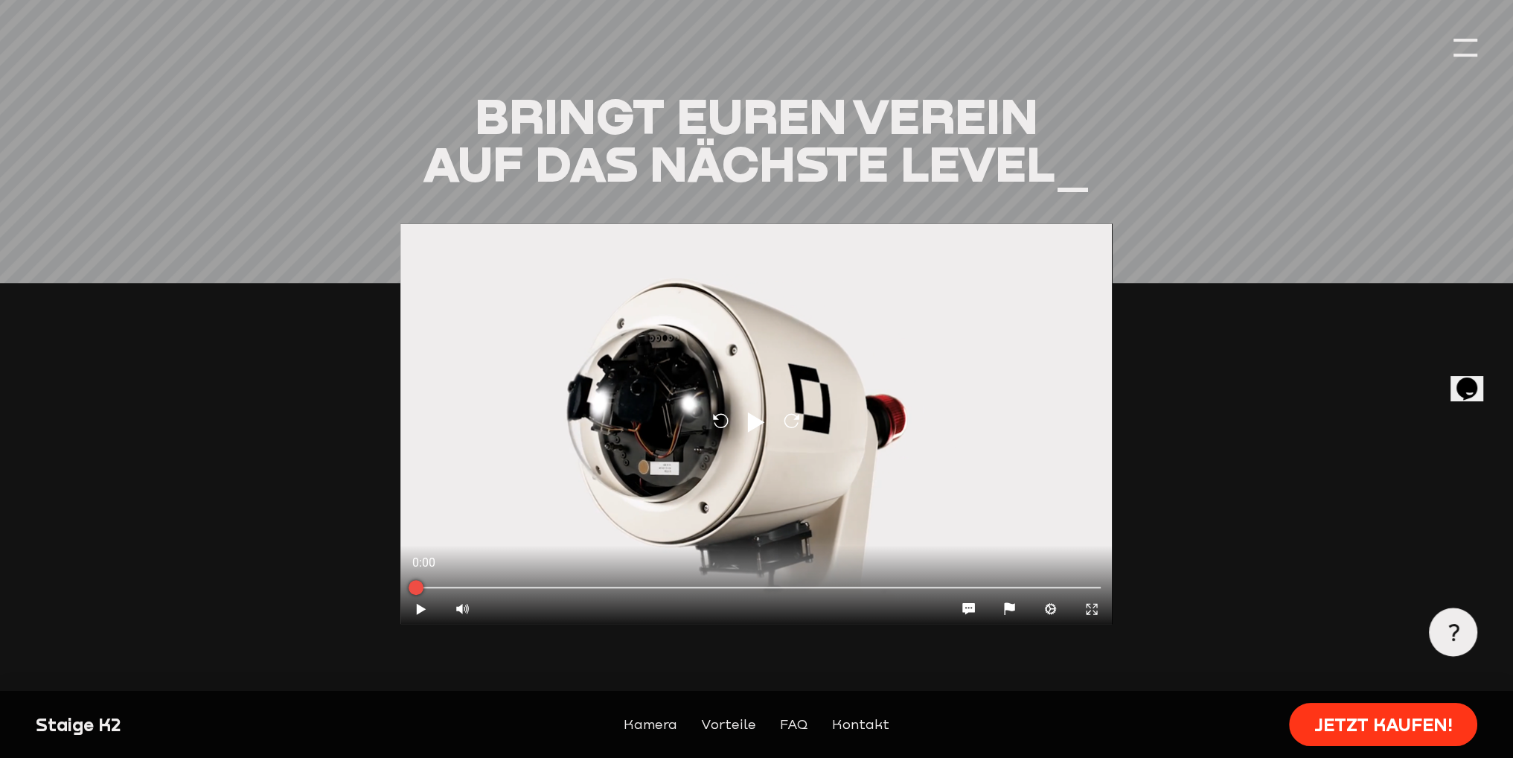
scroll to position [1935, 0]
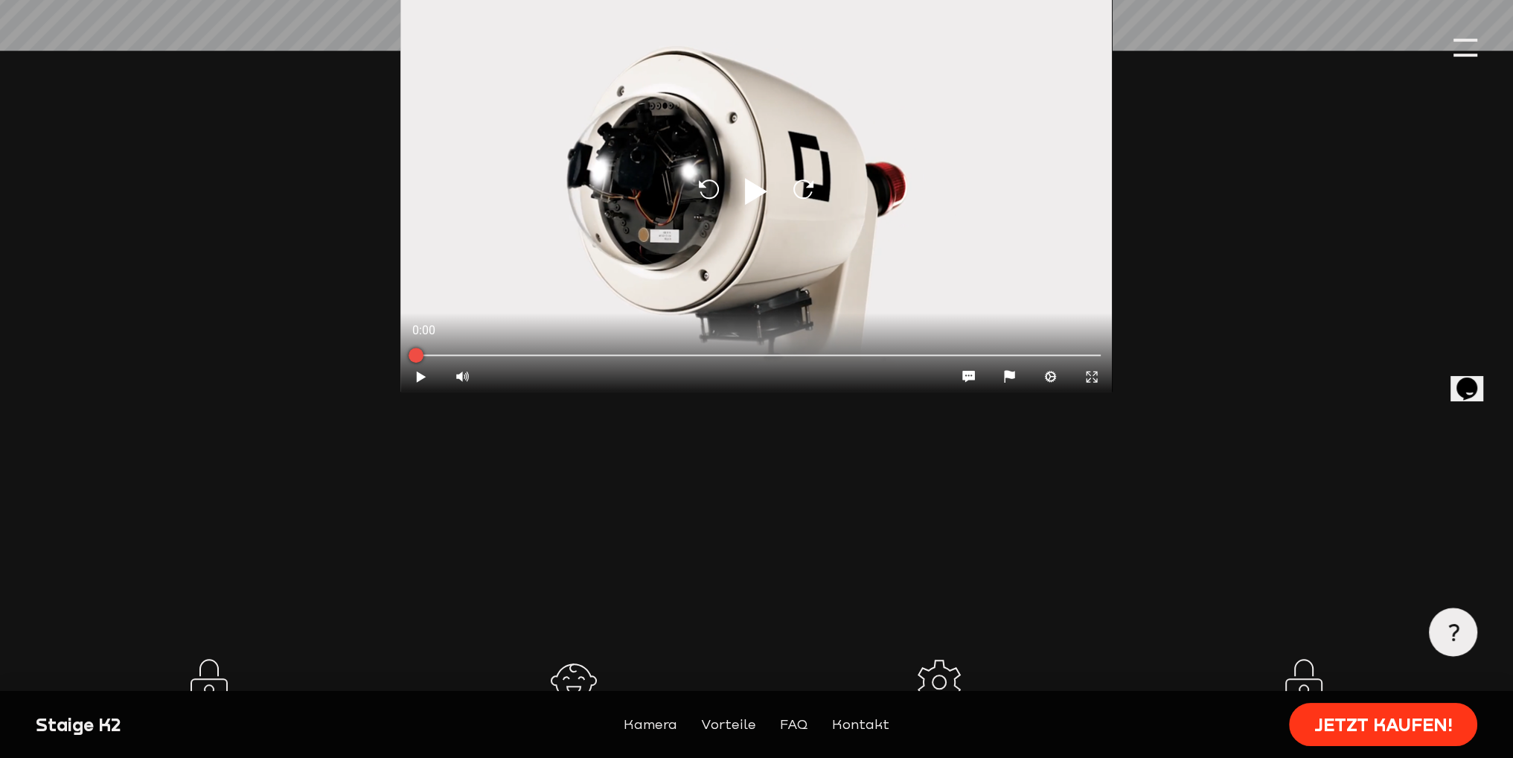
click at [759, 178] on icon at bounding box center [756, 191] width 22 height 27
type input "0.8"
click at [618, 345] on div at bounding box center [755, 353] width 711 height 16
click at [759, 351] on div at bounding box center [756, 353] width 688 height 4
click at [978, 351] on div at bounding box center [756, 353] width 688 height 4
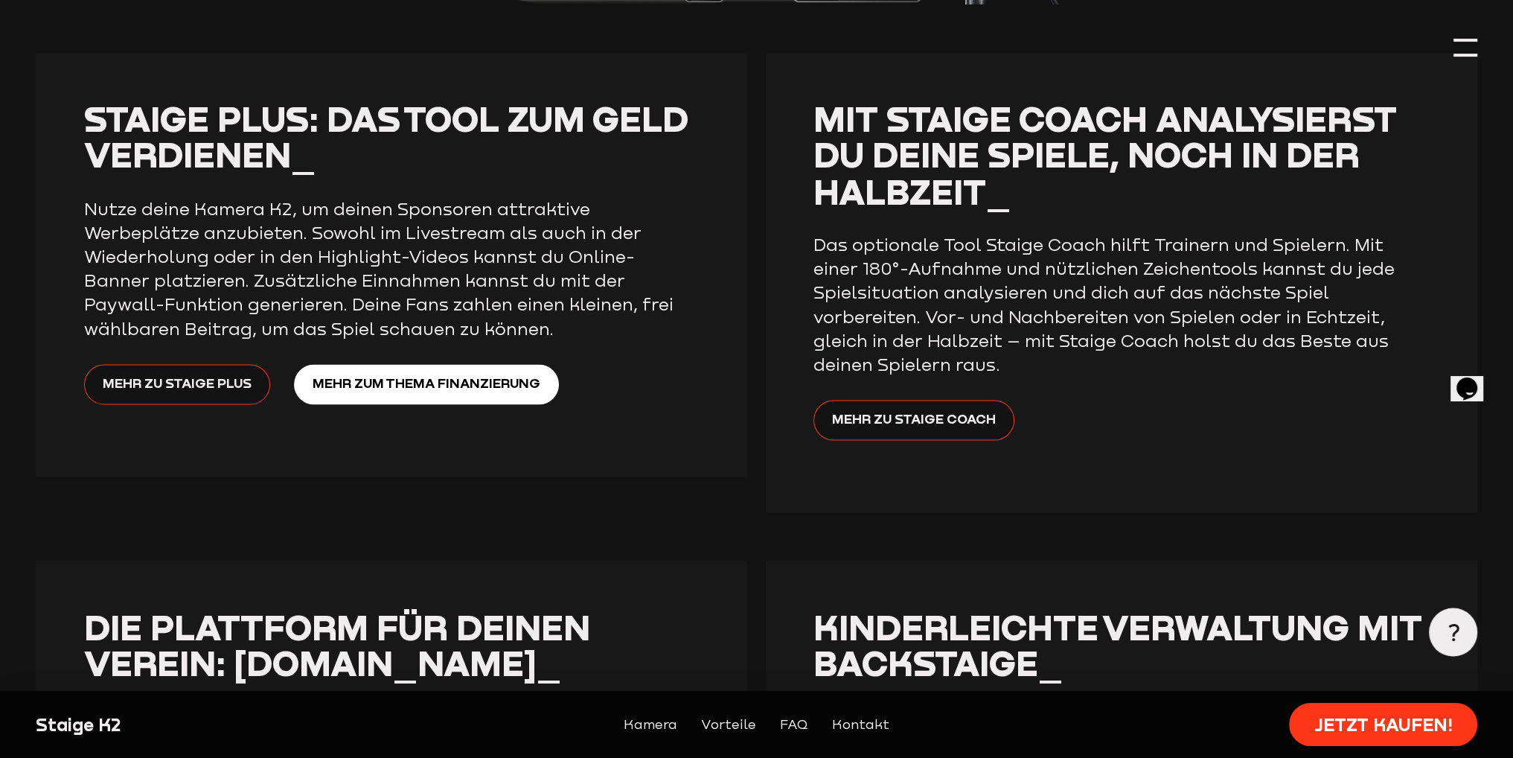
scroll to position [3572, 0]
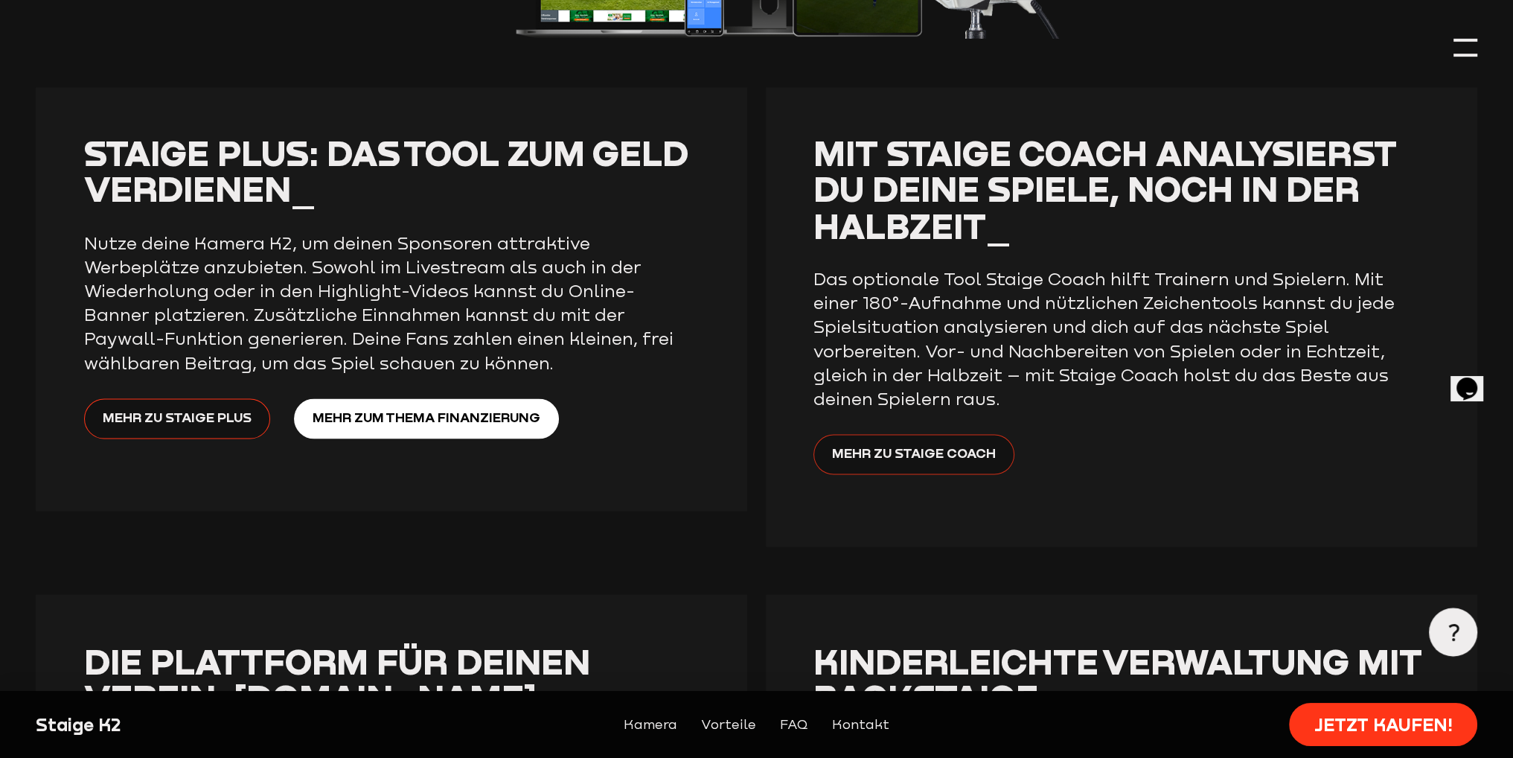
click at [895, 443] on span "Mehr zu Staige Coach" at bounding box center [914, 453] width 164 height 21
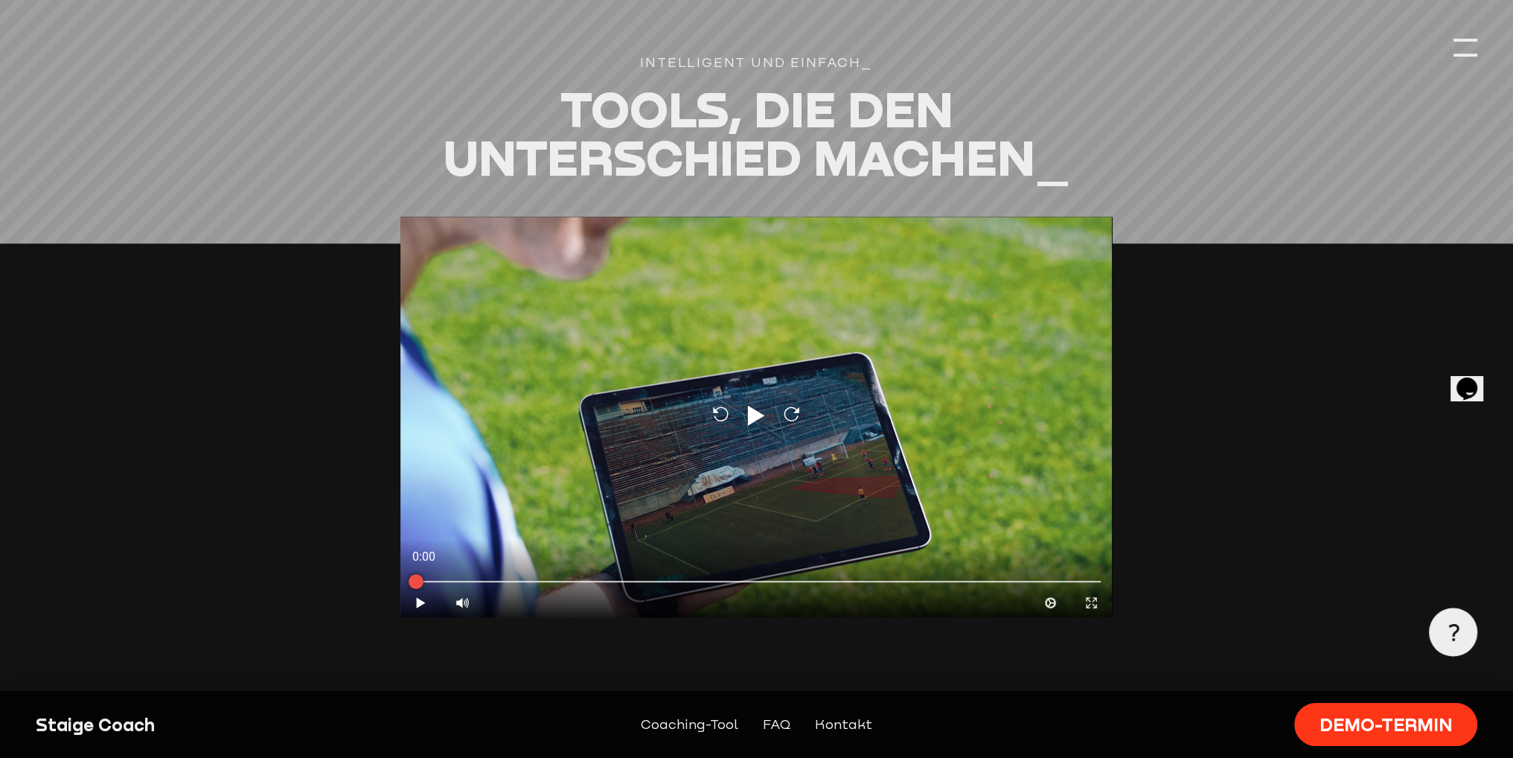
scroll to position [1414, 0]
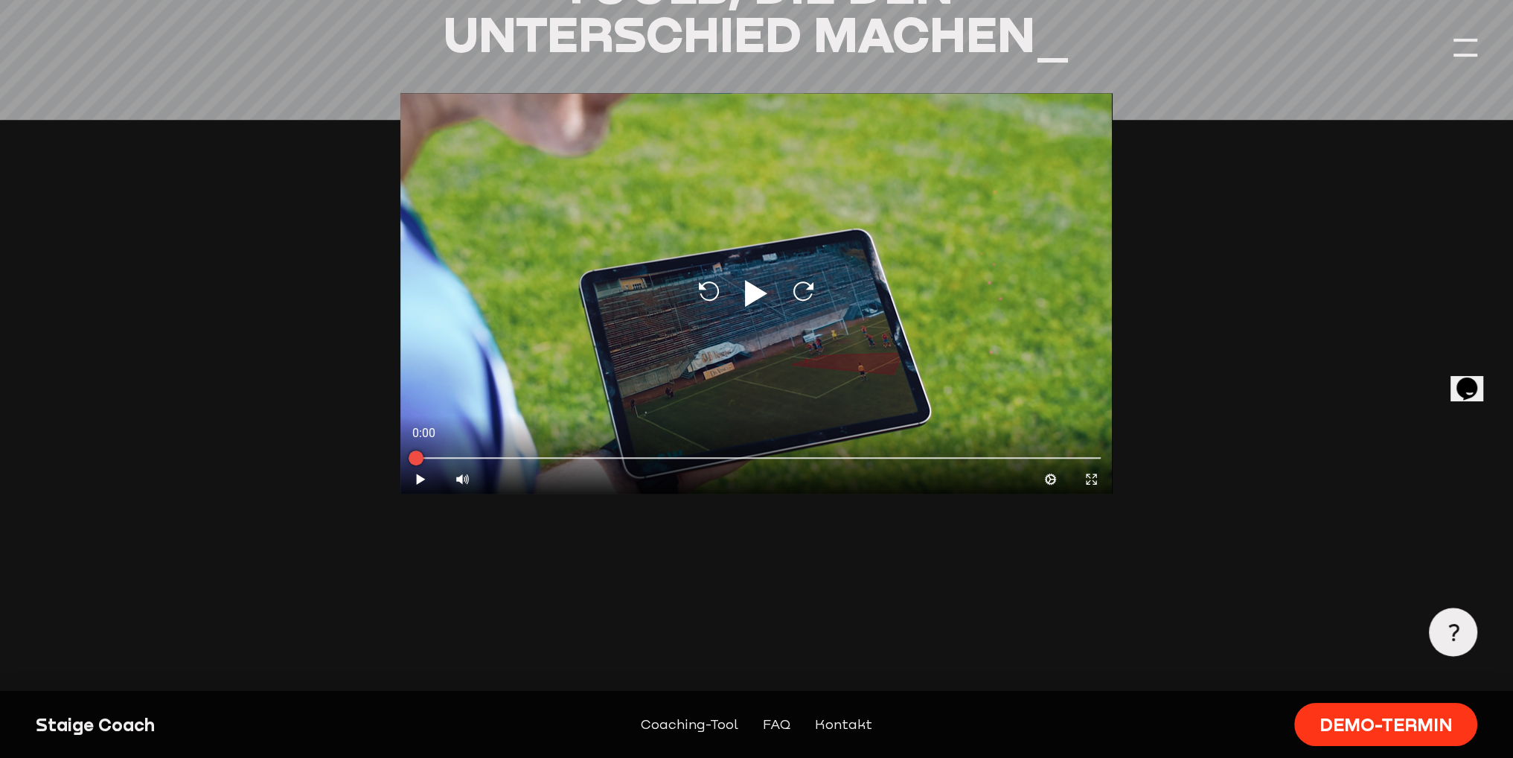
click at [747, 290] on icon at bounding box center [756, 293] width 22 height 27
type input "0.8"
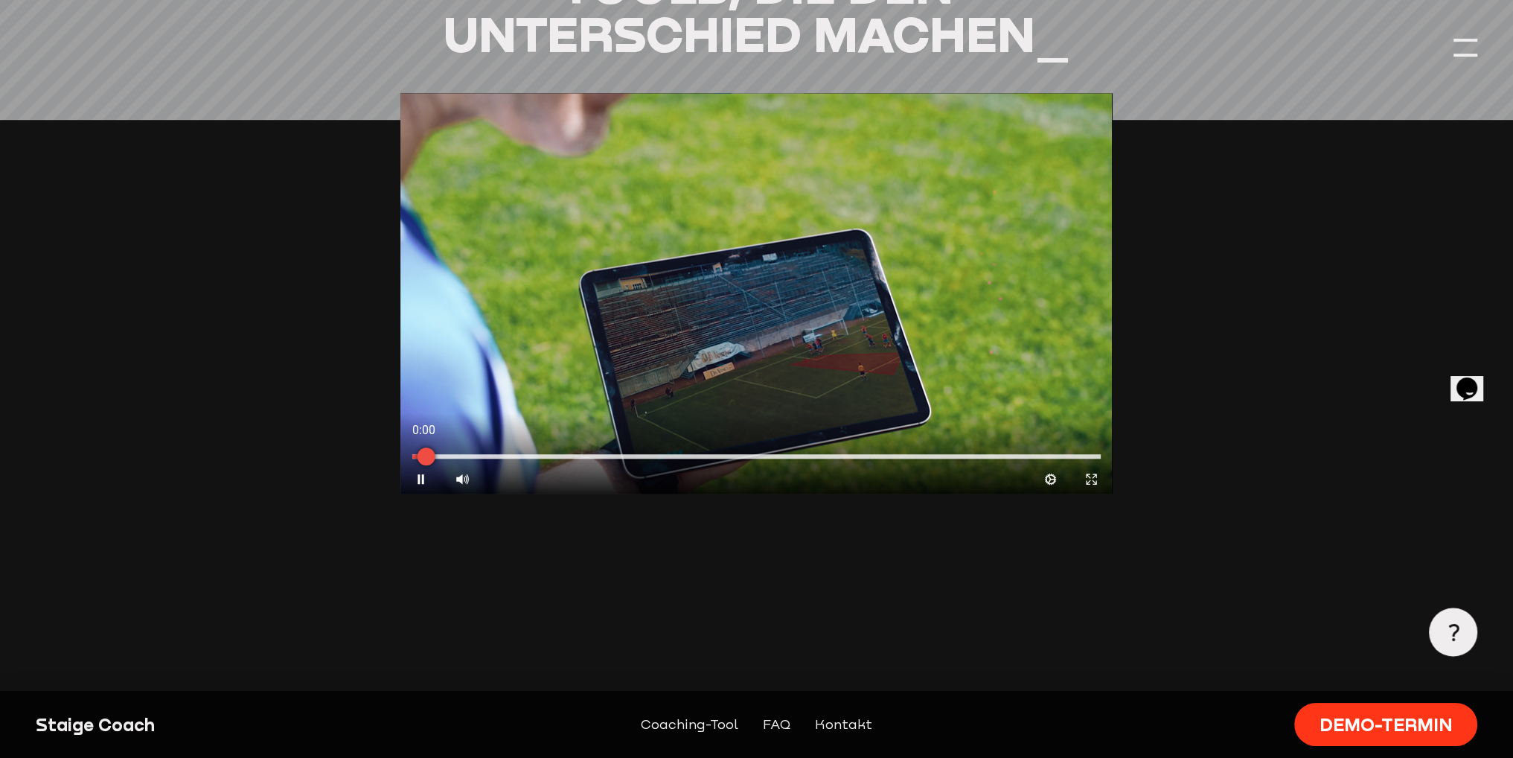
click at [530, 461] on div at bounding box center [755, 456] width 711 height 16
click at [474, 456] on div at bounding box center [756, 456] width 688 height 4
click at [626, 460] on div at bounding box center [755, 456] width 711 height 16
click at [737, 455] on div at bounding box center [755, 456] width 711 height 16
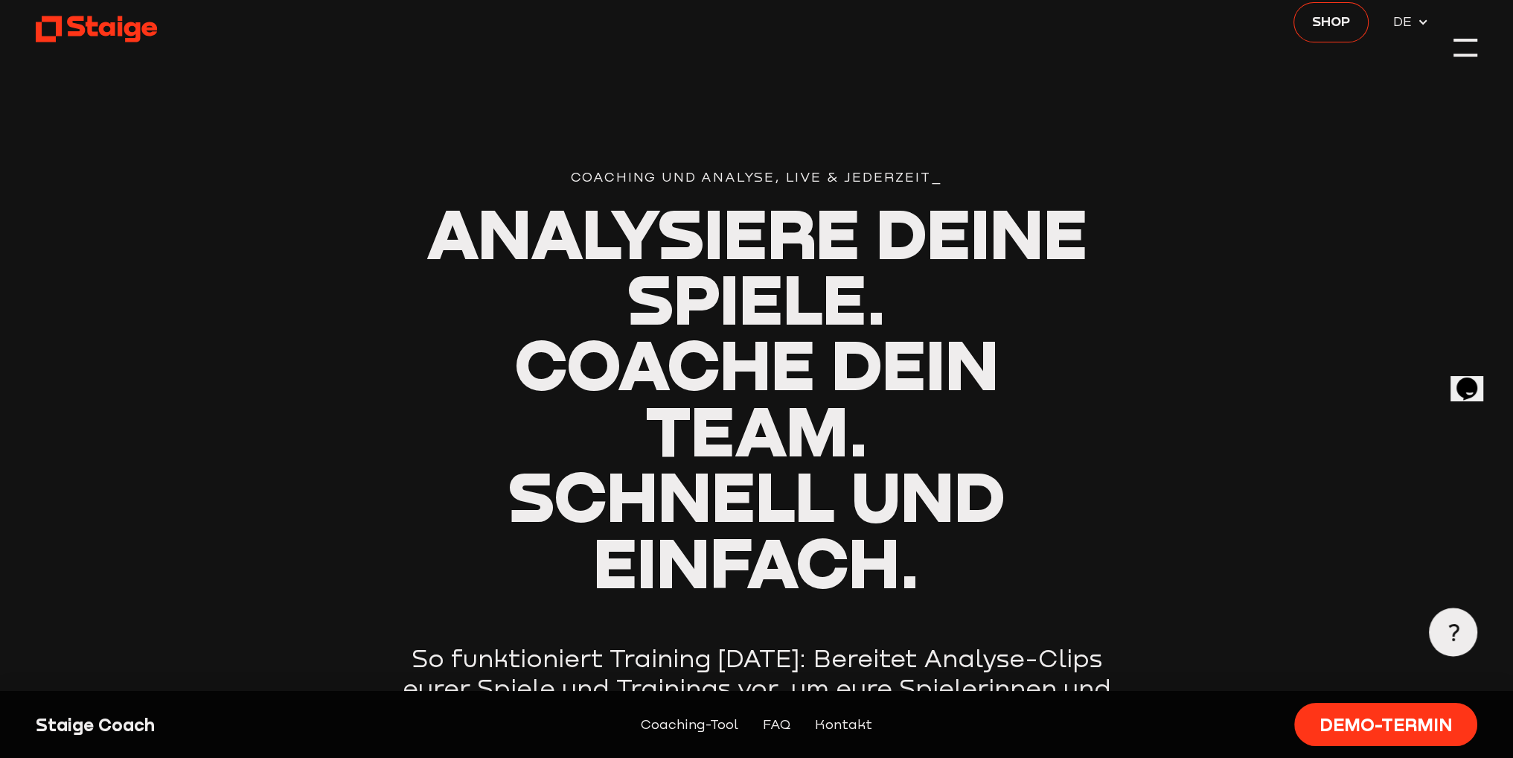
scroll to position [0, 0]
